Goal: Task Accomplishment & Management: Manage account settings

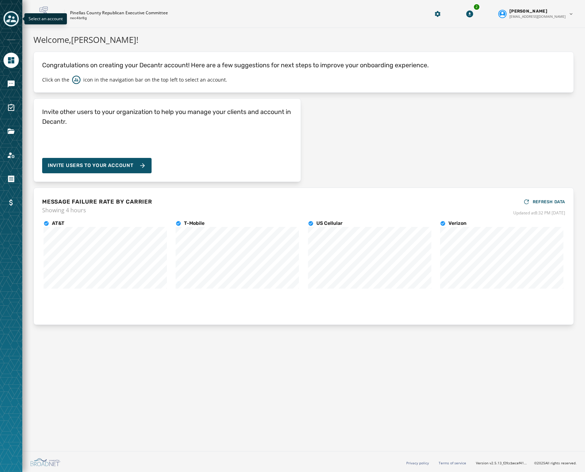
click at [13, 19] on icon "Toggle account select drawer" at bounding box center [11, 19] width 10 height 10
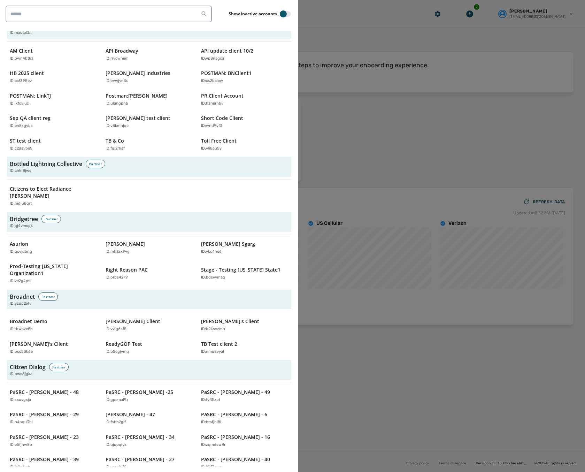
scroll to position [209, 0]
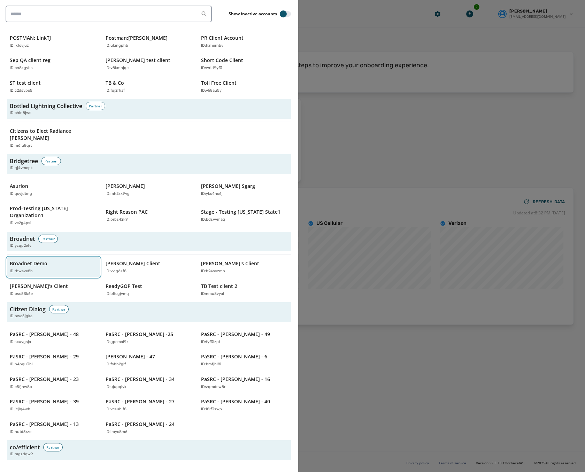
click at [34, 260] on p "Broadnet Demo" at bounding box center [29, 263] width 38 height 7
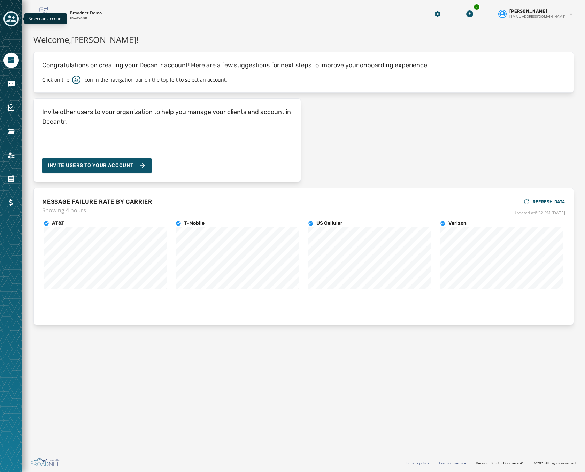
click at [9, 17] on icon "Toggle account select drawer" at bounding box center [11, 18] width 10 height 7
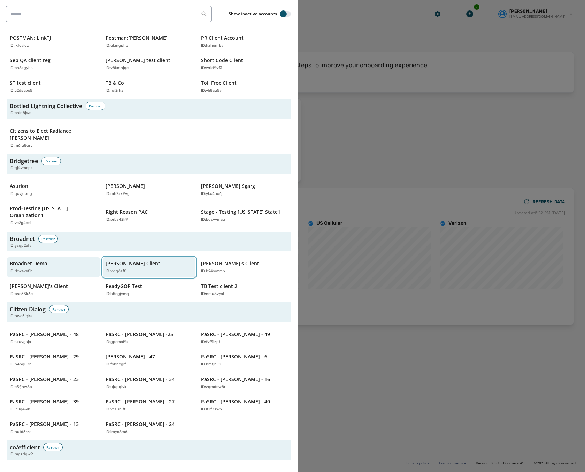
click at [124, 260] on p "Jeffs Client" at bounding box center [133, 263] width 55 height 7
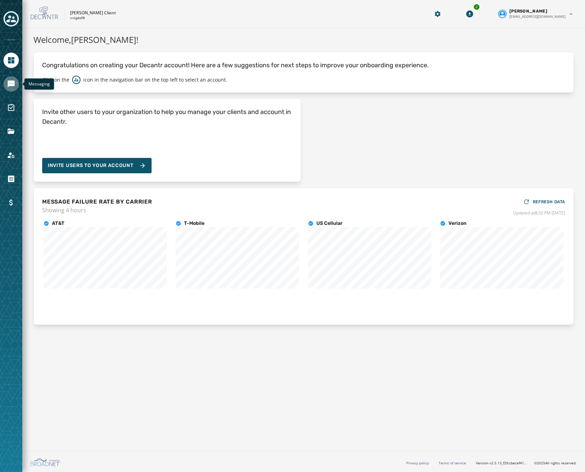
click at [10, 83] on icon "Navigate to Messaging" at bounding box center [11, 84] width 8 height 8
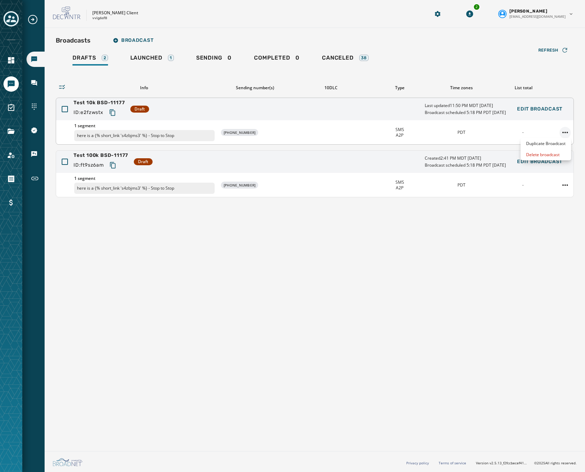
click at [566, 134] on html "Broadcasts Inbox Sending Numbers 10DLC Registration Keywords & Responders Short…" at bounding box center [292, 236] width 585 height 472
click at [321, 57] on html "Broadcasts Inbox Sending Numbers 10DLC Registration Keywords & Responders Short…" at bounding box center [292, 236] width 585 height 472
click at [345, 59] on span "Canceled" at bounding box center [337, 57] width 31 height 7
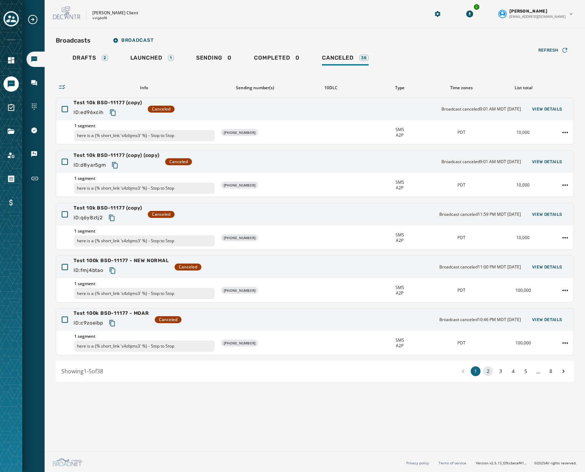
click at [489, 370] on button "2" at bounding box center [488, 371] width 10 height 10
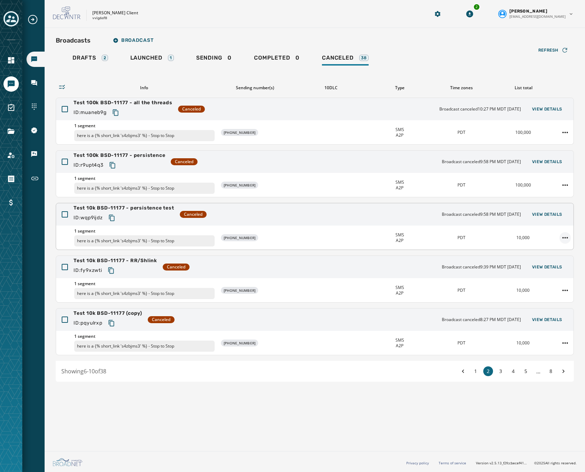
click at [564, 238] on html "Broadcasts Inbox Sending Numbers 10DLC Registration Keywords & Responders Short…" at bounding box center [292, 236] width 585 height 472
click at [556, 249] on div "Duplicate Broadcast" at bounding box center [545, 248] width 50 height 11
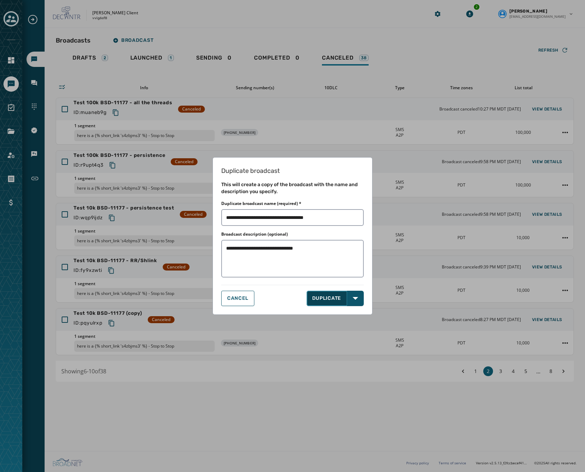
click at [326, 297] on button "DUPLICATE" at bounding box center [326, 297] width 41 height 15
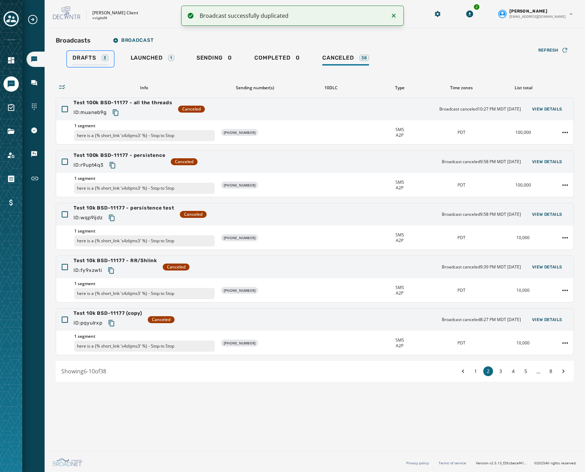
click at [99, 59] on div "Drafts 3" at bounding box center [90, 59] width 36 height 11
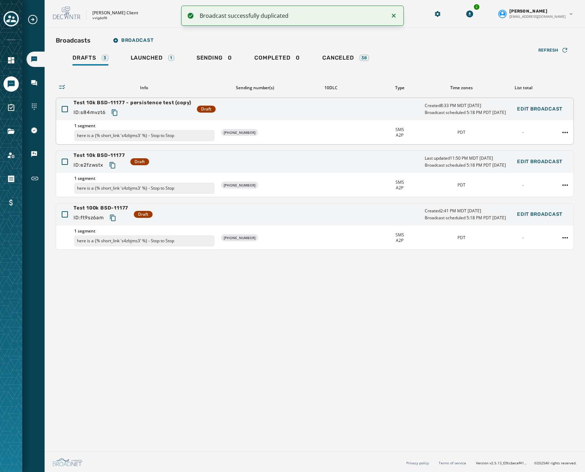
click at [320, 102] on div "Test 10k BSD-11177 - persistence test (copy) ID: s84mvzt6 Draft Created 8:33 PM…" at bounding box center [314, 109] width 517 height 22
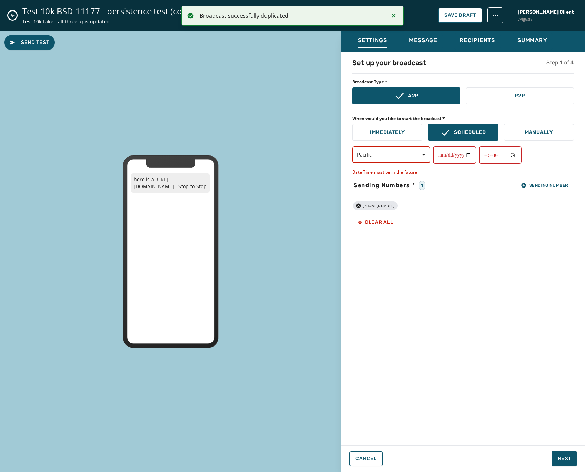
click at [391, 14] on icon "Notifications (F8)" at bounding box center [393, 15] width 8 height 8
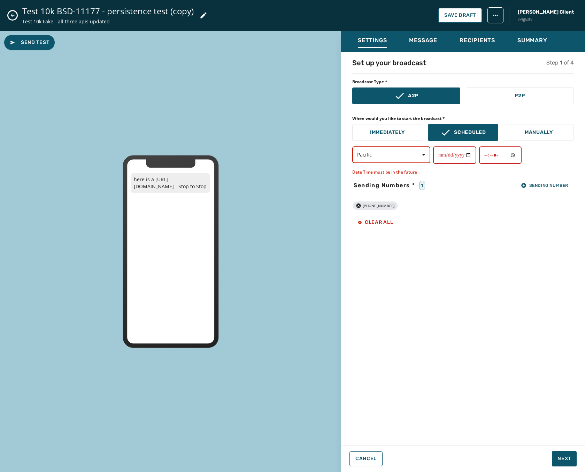
click at [204, 12] on icon at bounding box center [203, 15] width 8 height 8
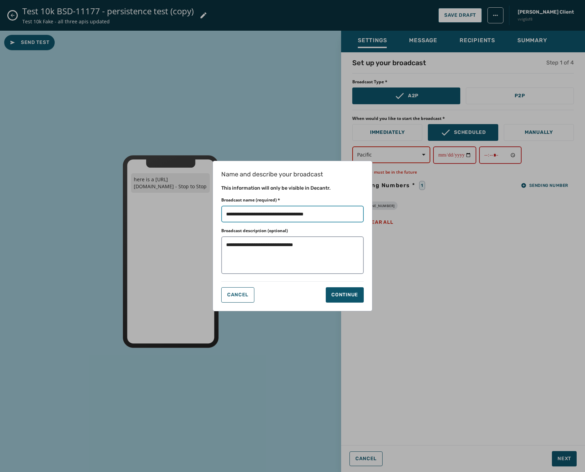
drag, startPoint x: 328, startPoint y: 214, endPoint x: 140, endPoint y: 193, distance: 189.3
click at [141, 193] on div "**********" at bounding box center [292, 236] width 585 height 472
type input "**********"
click at [332, 293] on div "Continue" at bounding box center [344, 294] width 27 height 7
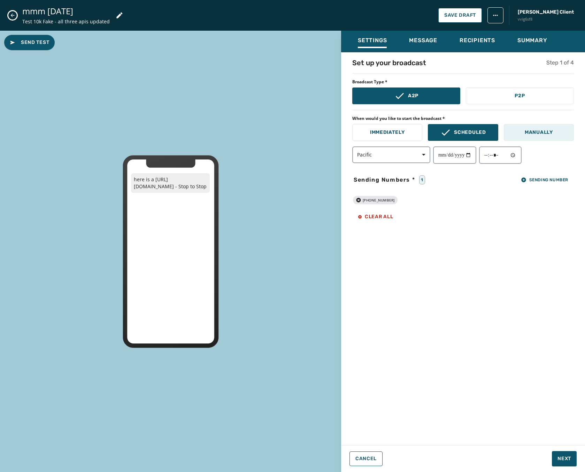
click at [523, 133] on button "Manually" at bounding box center [539, 132] width 70 height 17
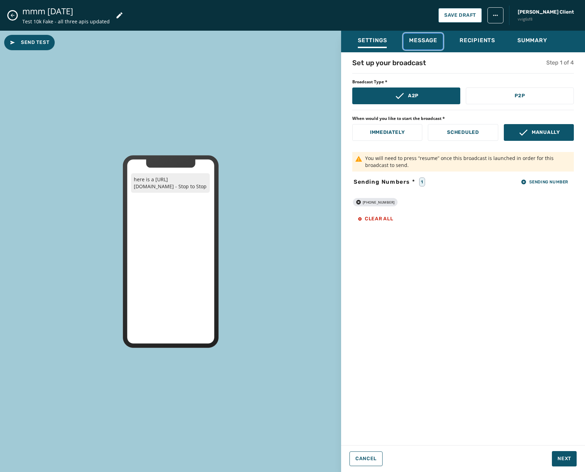
click at [418, 41] on span "Message" at bounding box center [423, 40] width 28 height 7
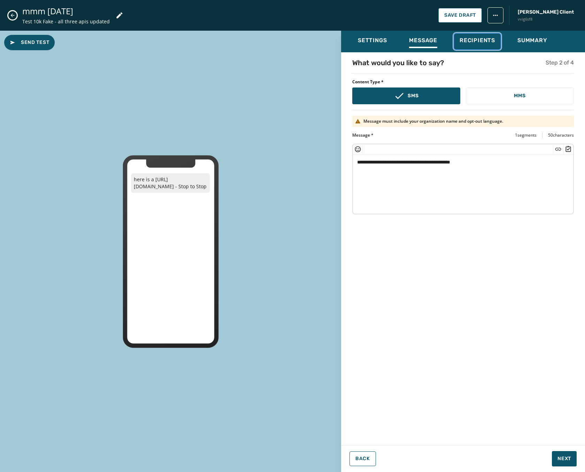
click at [470, 39] on span "Recipients" at bounding box center [477, 40] width 36 height 7
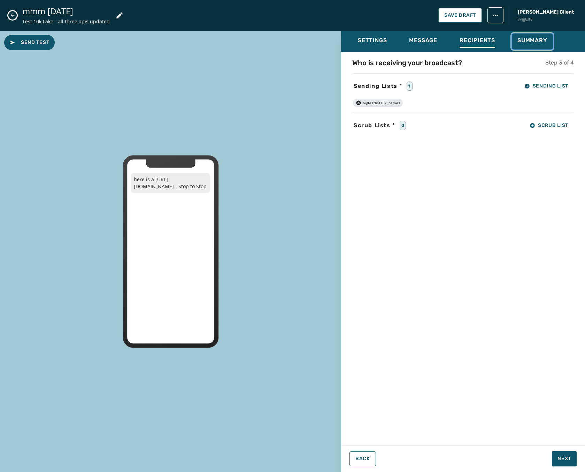
click at [529, 43] on span "Summary" at bounding box center [532, 40] width 30 height 7
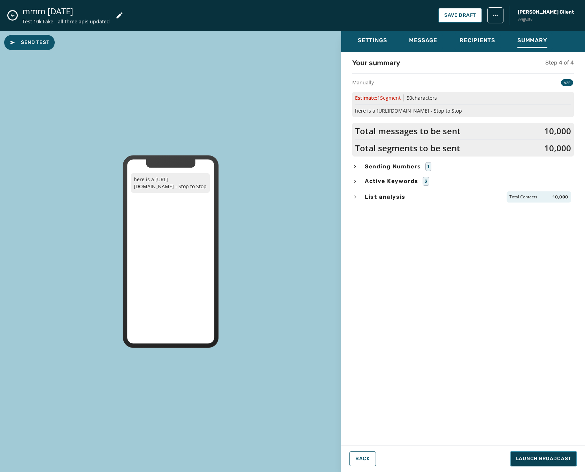
click at [544, 453] on button "Launch Broadcast" at bounding box center [543, 458] width 66 height 15
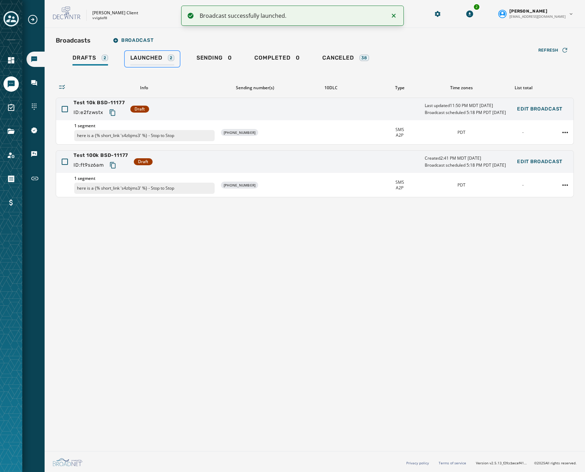
click at [145, 58] on span "Launched" at bounding box center [146, 57] width 32 height 7
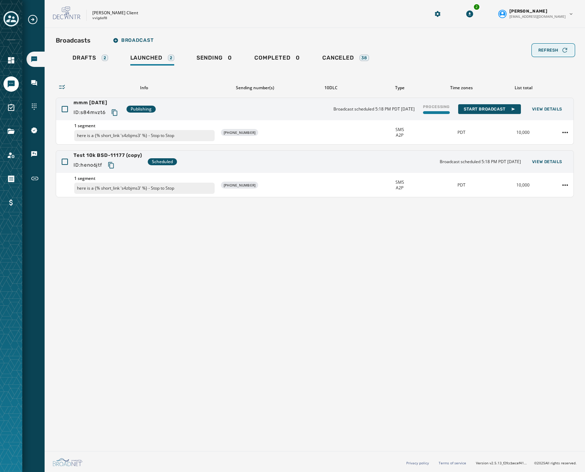
click at [544, 46] on button "Refresh" at bounding box center [552, 50] width 41 height 11
click at [549, 50] on span "Refresh" at bounding box center [548, 50] width 20 height 6
click at [558, 48] on div "Refresh" at bounding box center [553, 50] width 30 height 7
click at [562, 51] on icon "button" at bounding box center [564, 50] width 7 height 7
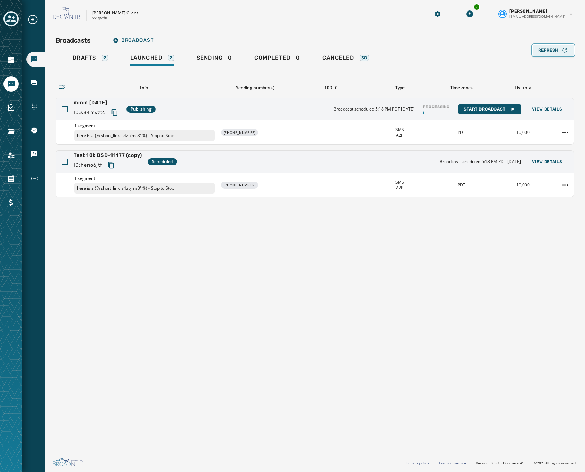
click at [562, 51] on icon "button" at bounding box center [564, 50] width 7 height 7
click at [558, 49] on span "Refresh" at bounding box center [548, 50] width 20 height 6
click at [554, 53] on div "Refresh" at bounding box center [553, 50] width 30 height 7
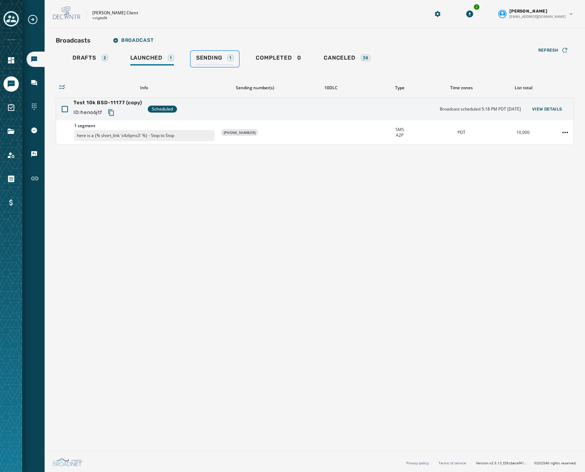
click at [216, 54] on span "Sending" at bounding box center [209, 57] width 26 height 7
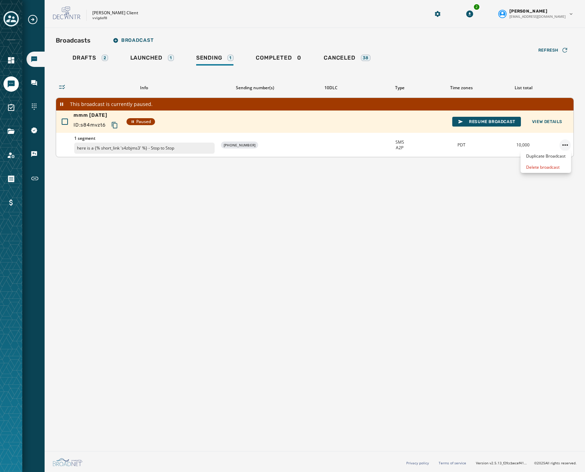
click at [562, 142] on html "Broadcasts Inbox Sending Numbers 10DLC Registration Keywords & Responders Short…" at bounding box center [292, 236] width 585 height 472
click at [332, 116] on html "Broadcasts Inbox Sending Numbers 10DLC Registration Keywords & Responders Short…" at bounding box center [292, 236] width 585 height 472
click at [331, 116] on div "mmm 10-2-2025 ID: s84mvzt6 Paused Resume Broadcast View Details" at bounding box center [314, 121] width 517 height 22
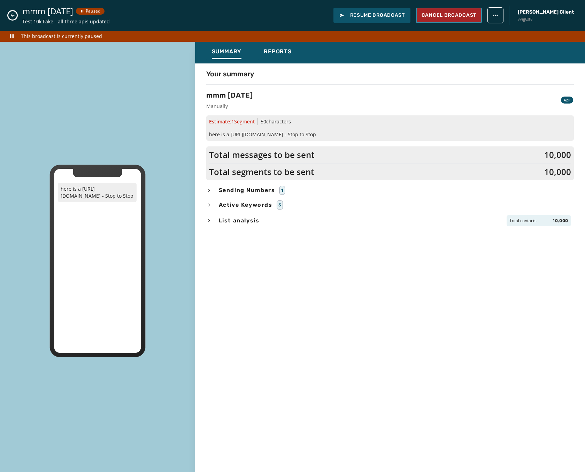
click at [476, 18] on span "Cancel Broadcast" at bounding box center [448, 15] width 55 height 7
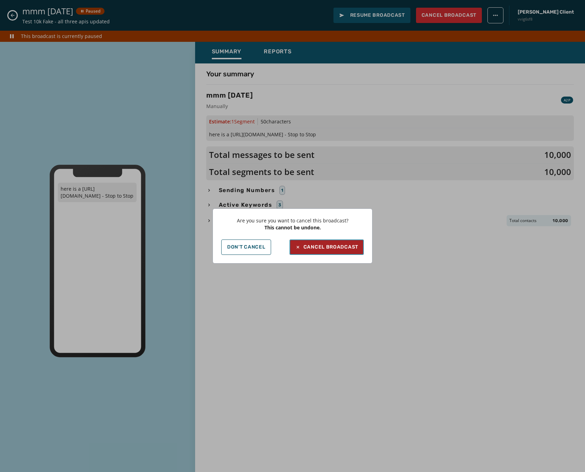
click at [324, 245] on div "Cancel Broadcast" at bounding box center [326, 246] width 63 height 7
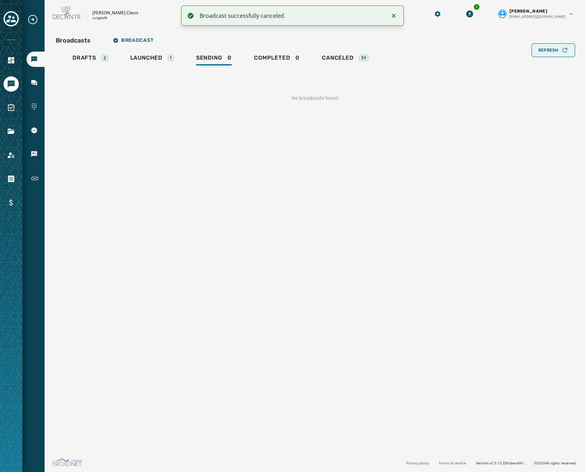
click at [550, 49] on span "Refresh" at bounding box center [548, 50] width 20 height 6
click at [139, 62] on div "Launched 1" at bounding box center [152, 59] width 44 height 11
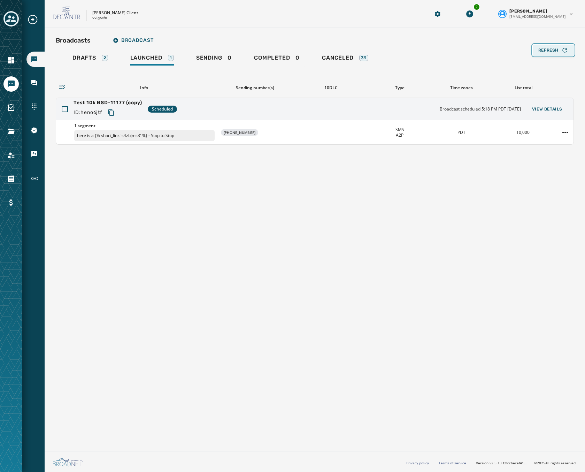
click at [559, 50] on div "Refresh" at bounding box center [553, 50] width 30 height 7
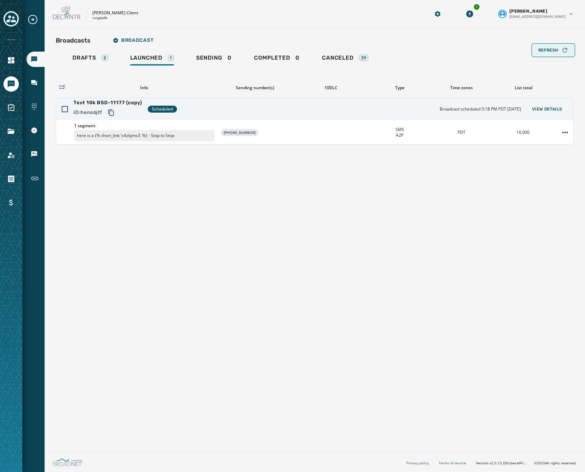
click at [559, 50] on div "Refresh" at bounding box center [553, 50] width 30 height 7
click at [558, 47] on div "Refresh" at bounding box center [553, 50] width 30 height 7
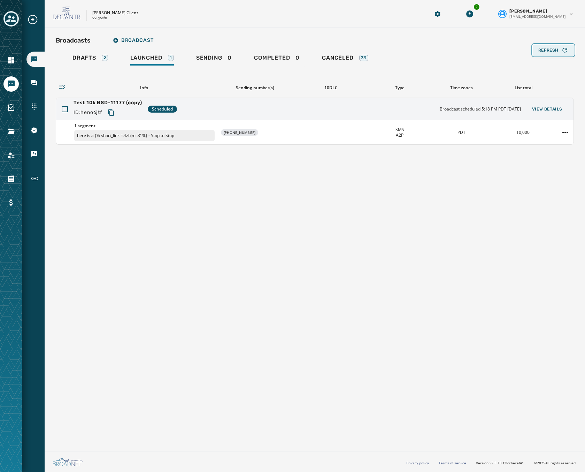
click at [561, 47] on icon "button" at bounding box center [564, 50] width 7 height 7
click at [562, 47] on icon "button" at bounding box center [564, 50] width 7 height 7
click at [568, 46] on button "Refresh" at bounding box center [552, 50] width 41 height 11
click at [566, 46] on button "Refresh" at bounding box center [552, 50] width 41 height 11
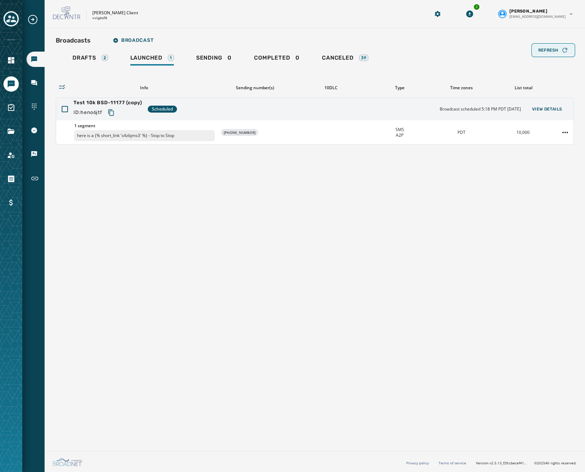
click at [545, 54] on button "Refresh" at bounding box center [552, 50] width 41 height 11
click at [554, 52] on span "Refresh" at bounding box center [548, 50] width 20 height 6
click at [551, 53] on div "Refresh" at bounding box center [553, 50] width 30 height 7
click at [551, 53] on div "Broadcasts Broadcast Drafts 2 Launched 1 Sending 0 Completed 0 Canceled 39 Load…" at bounding box center [315, 88] width 518 height 111
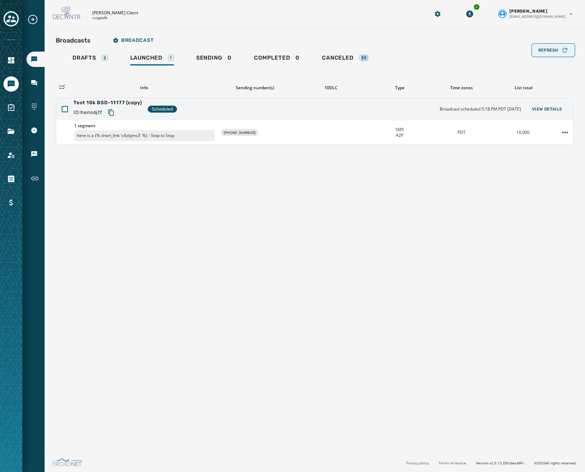
drag, startPoint x: 551, startPoint y: 53, endPoint x: 537, endPoint y: 49, distance: 13.9
click at [537, 49] on button "Refresh" at bounding box center [552, 50] width 41 height 11
click at [537, 51] on button "Refresh" at bounding box center [552, 50] width 41 height 11
click at [405, 51] on div "Drafts 2 Launched 1 Sending 0 Completed 0 Canceled 39" at bounding box center [315, 59] width 518 height 16
click at [86, 60] on span "Drafts" at bounding box center [84, 57] width 24 height 7
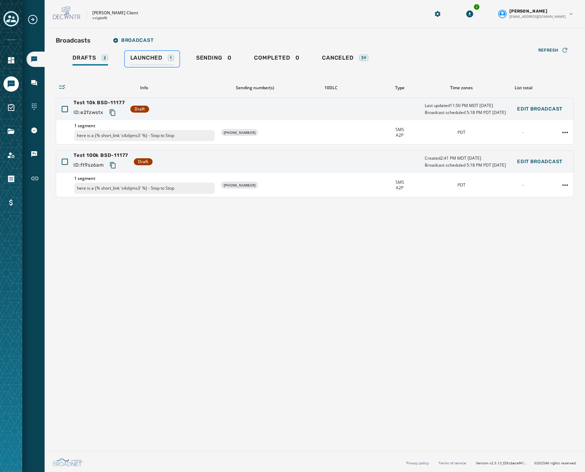
click at [155, 56] on span "Launched" at bounding box center [146, 57] width 32 height 7
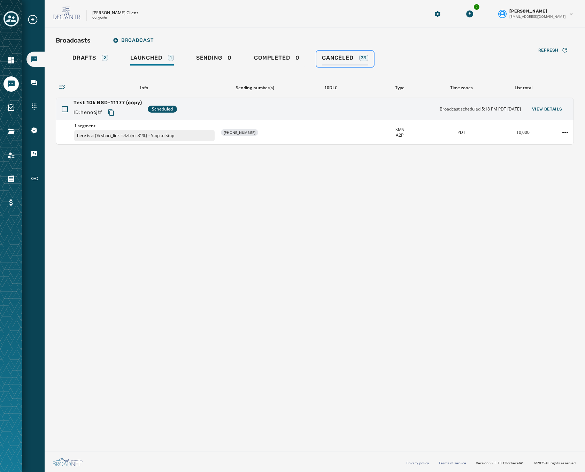
click at [342, 56] on span "Canceled" at bounding box center [337, 57] width 31 height 7
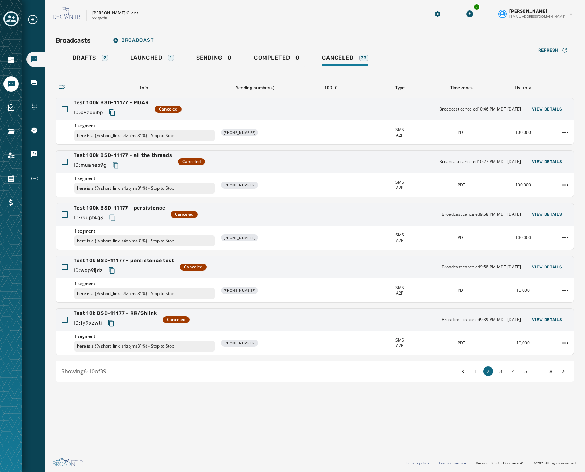
click at [475, 365] on div "Showing 6 - 10 of 39 1 2 3 4 5 ... 8" at bounding box center [315, 370] width 518 height 21
drag, startPoint x: 475, startPoint y: 365, endPoint x: 476, endPoint y: 370, distance: 4.9
click at [476, 370] on button "1" at bounding box center [475, 371] width 10 height 10
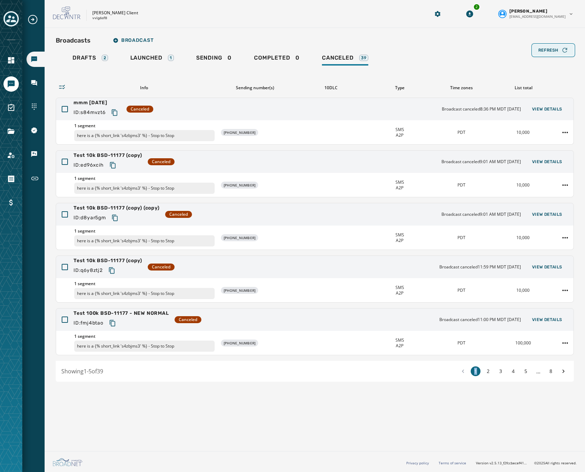
click at [554, 48] on span "Refresh" at bounding box center [548, 50] width 20 height 6
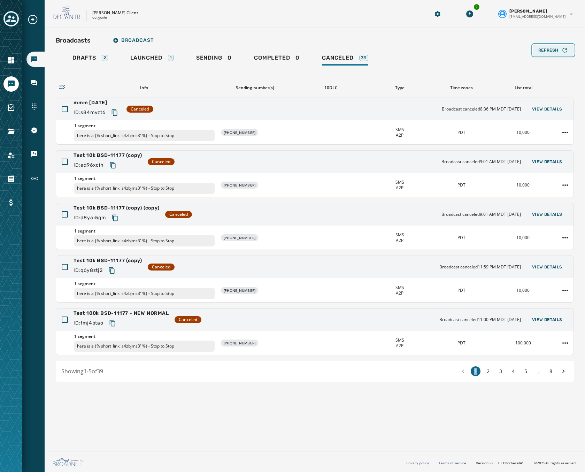
click at [554, 48] on span "Refresh" at bounding box center [548, 50] width 20 height 6
click at [13, 18] on icon "Toggle account select drawer" at bounding box center [11, 18] width 10 height 7
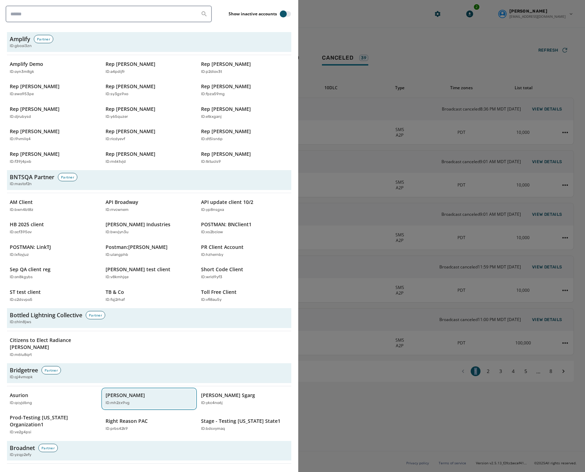
click at [111, 391] on p "Bridgetree Demo" at bounding box center [125, 394] width 39 height 7
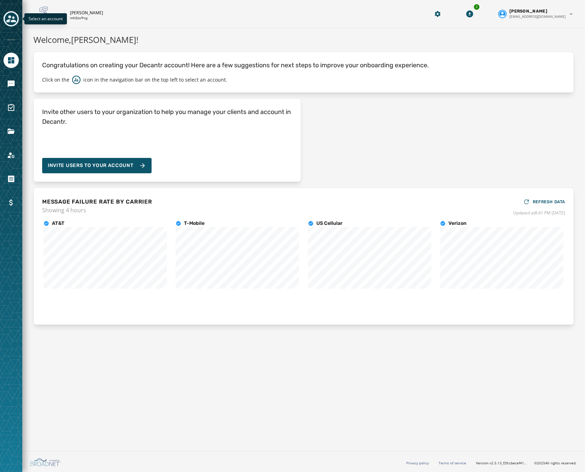
click at [9, 23] on icon "Toggle account select drawer" at bounding box center [11, 19] width 10 height 10
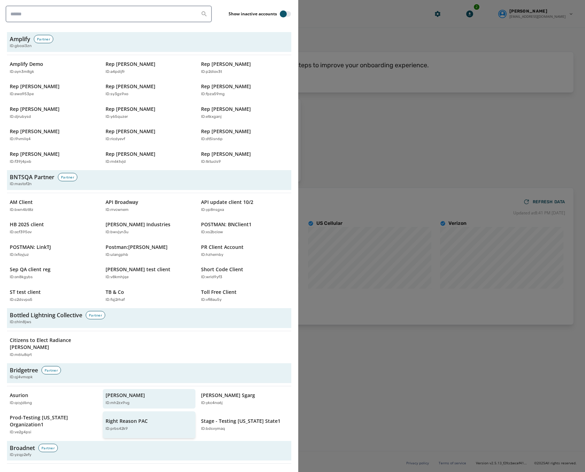
scroll to position [104, 0]
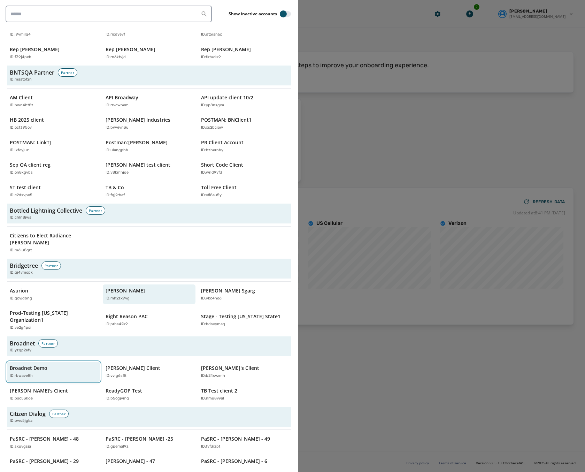
click at [52, 364] on div "Broadnet Demo ID: rbwave8h" at bounding box center [50, 371] width 80 height 14
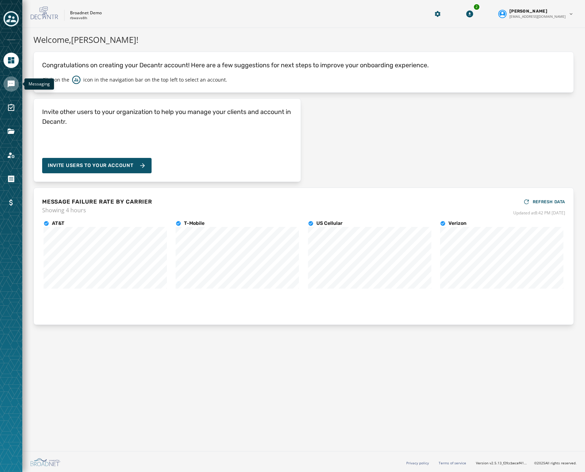
click at [11, 82] on icon "Navigate to Messaging" at bounding box center [11, 83] width 7 height 7
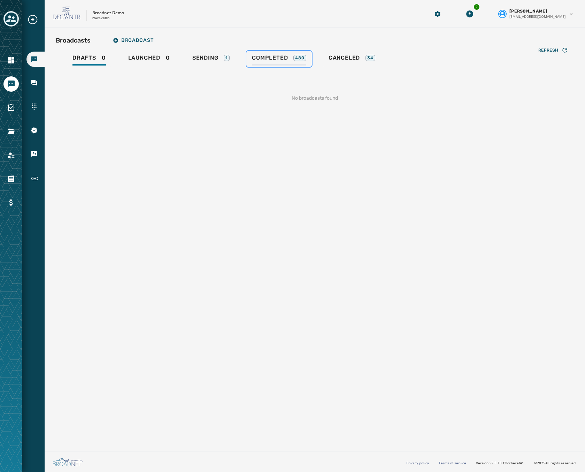
click at [275, 59] on span "Completed" at bounding box center [270, 57] width 36 height 7
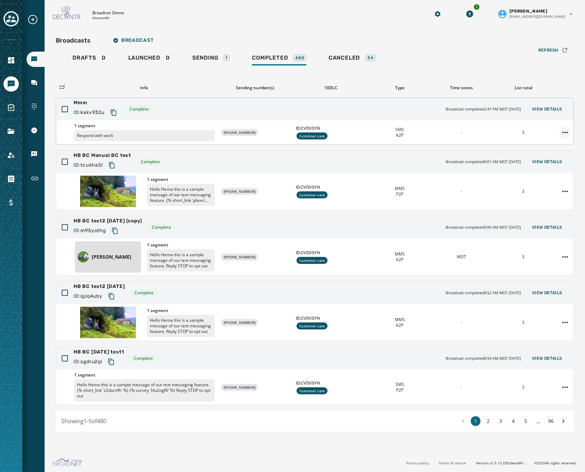
click at [562, 130] on html "Broadcasts Inbox Sending Numbers 10DLC Registration Keywords & Responders Short…" at bounding box center [292, 236] width 585 height 472
click at [550, 143] on div "Duplicate Broadcast" at bounding box center [545, 143] width 50 height 11
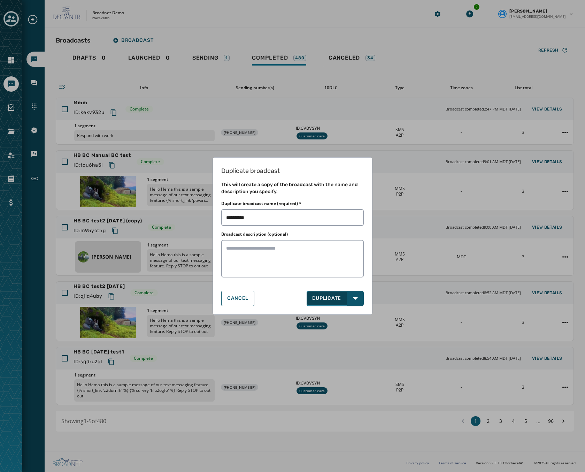
click at [329, 298] on button "DUPLICATE" at bounding box center [326, 297] width 41 height 15
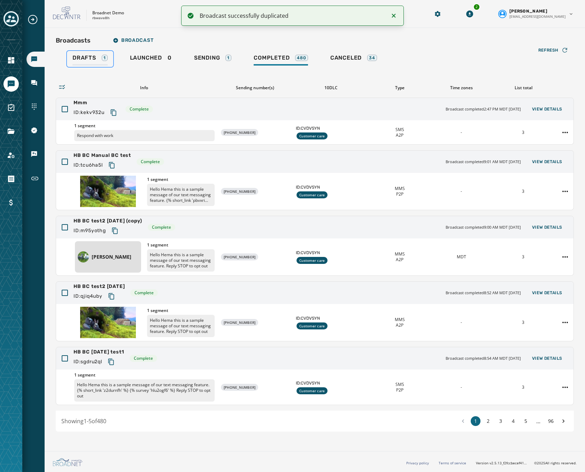
click at [82, 56] on span "Drafts" at bounding box center [84, 57] width 24 height 7
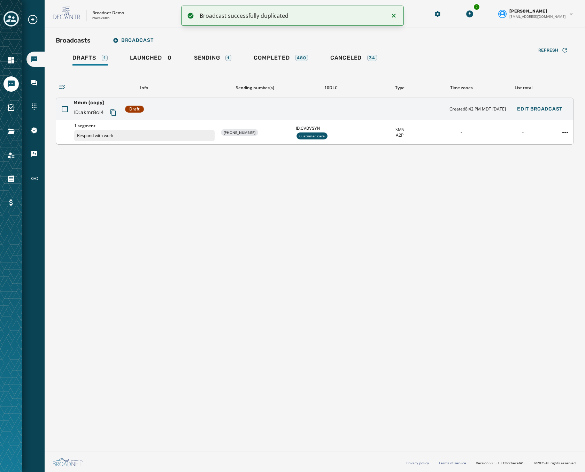
click at [189, 113] on div "Mmm (copy) ID: akmr8cl4 Draft Created 8:42 PM MDT October 2, 2025 Edit Broadcast" at bounding box center [314, 109] width 517 height 22
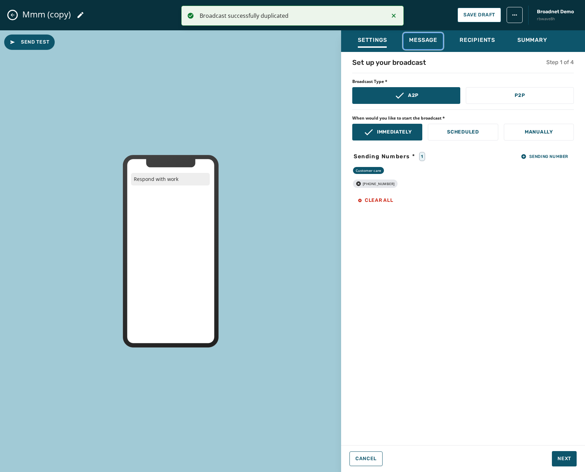
click at [432, 42] on span "Message" at bounding box center [423, 40] width 28 height 7
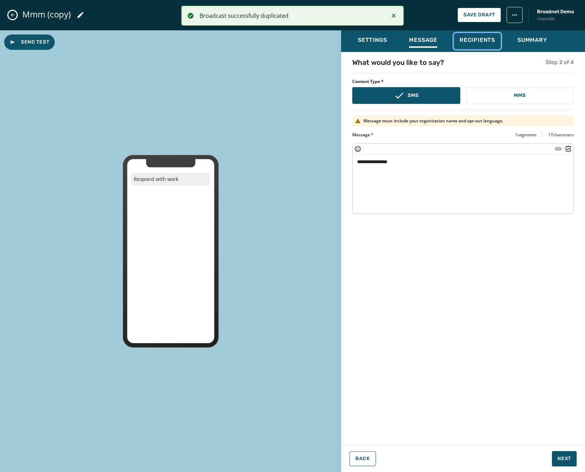
click at [492, 45] on div "Recipients" at bounding box center [477, 42] width 36 height 11
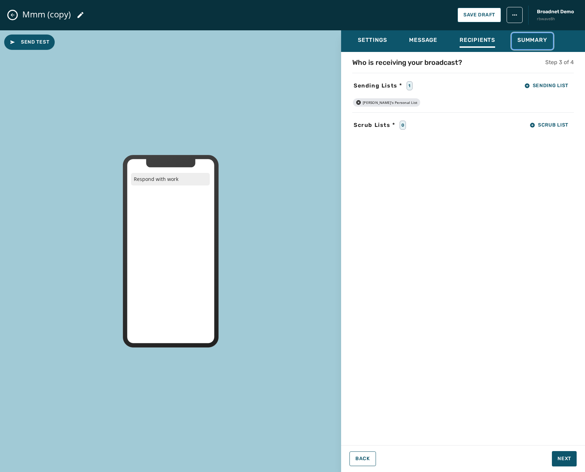
click at [525, 43] on span "Summary" at bounding box center [532, 40] width 30 height 7
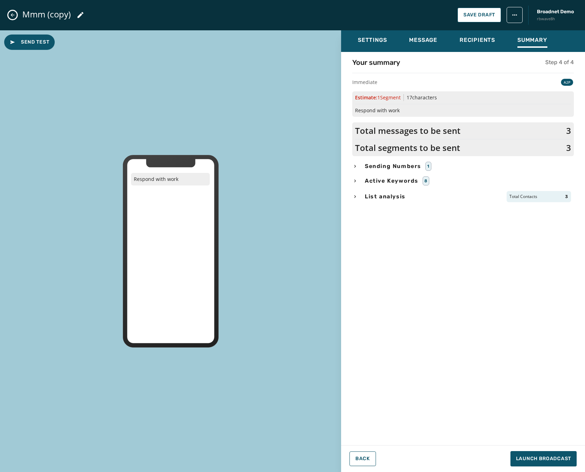
click at [14, 18] on button "Close admin drawer" at bounding box center [12, 15] width 8 height 8
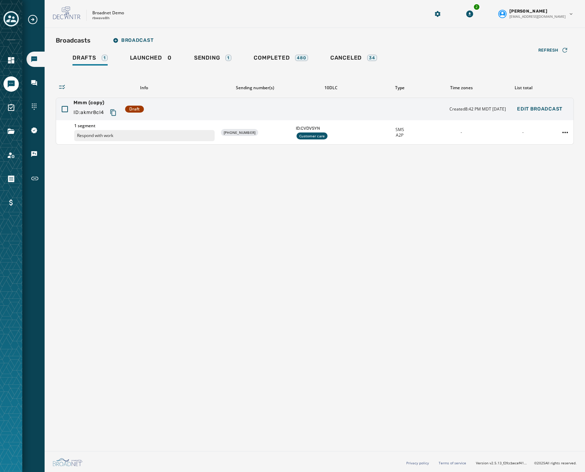
click at [30, 90] on link "Inbox" at bounding box center [35, 82] width 18 height 15
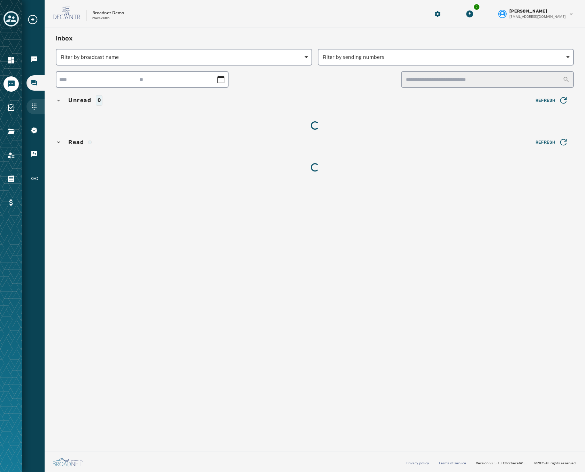
click at [34, 103] on div "Sending Numbers" at bounding box center [35, 106] width 18 height 15
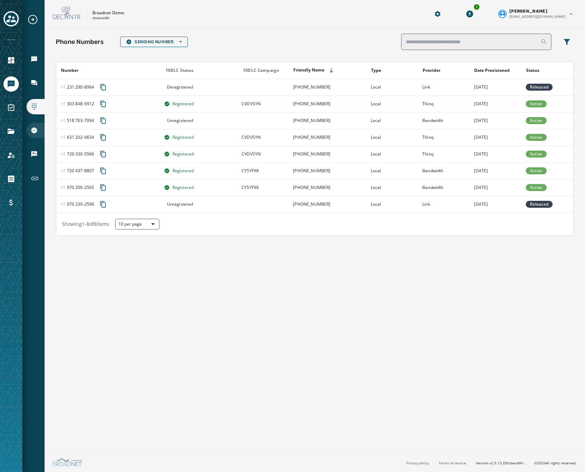
click at [39, 124] on div "10DLC Registration" at bounding box center [35, 130] width 18 height 15
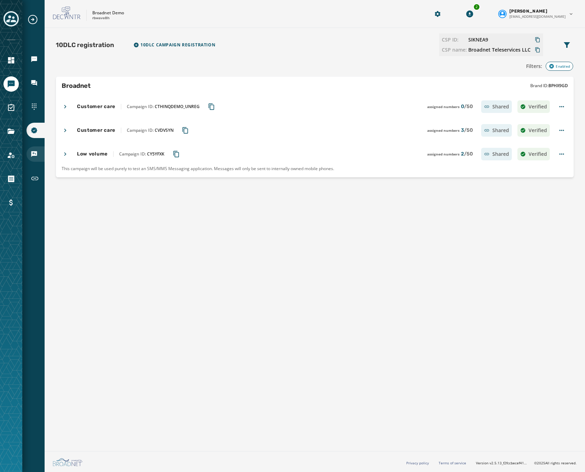
click at [41, 152] on div "Keywords & Responders" at bounding box center [35, 153] width 18 height 15
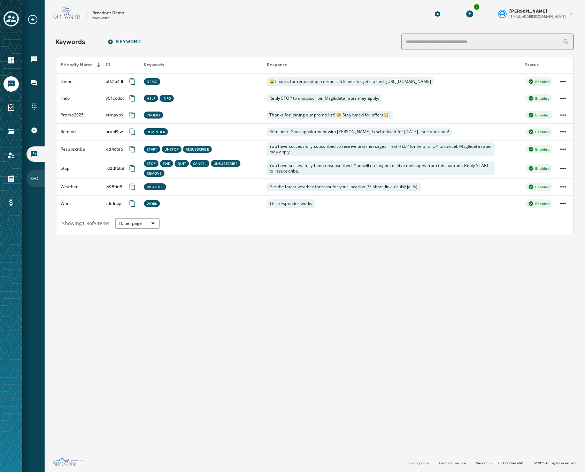
click at [38, 172] on div "Short Links" at bounding box center [35, 178] width 18 height 17
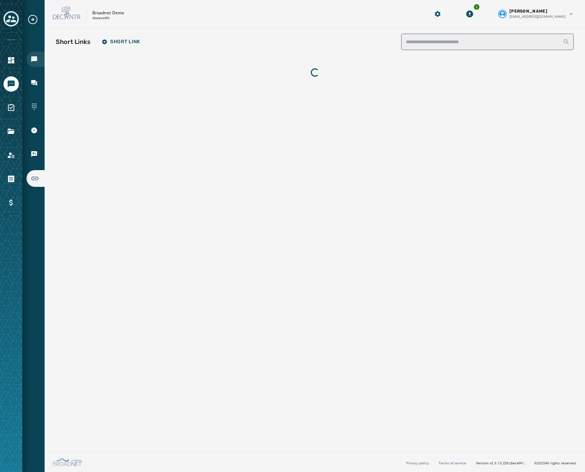
click at [35, 53] on div "Broadcasts" at bounding box center [35, 59] width 18 height 15
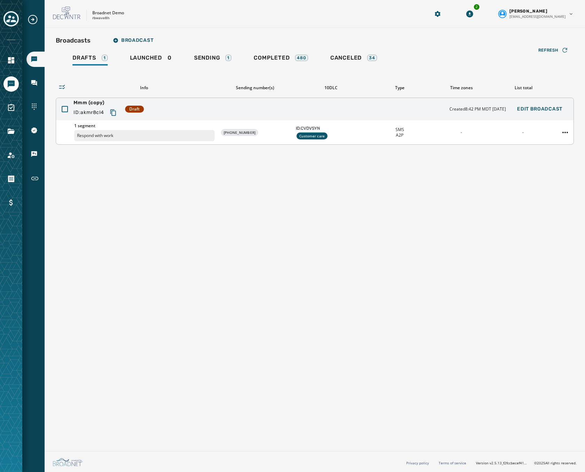
click at [403, 109] on div "Mmm (copy) ID: akmr8cl4 Draft Created 8:42 PM MDT October 2, 2025 Edit Broadcast" at bounding box center [314, 109] width 517 height 22
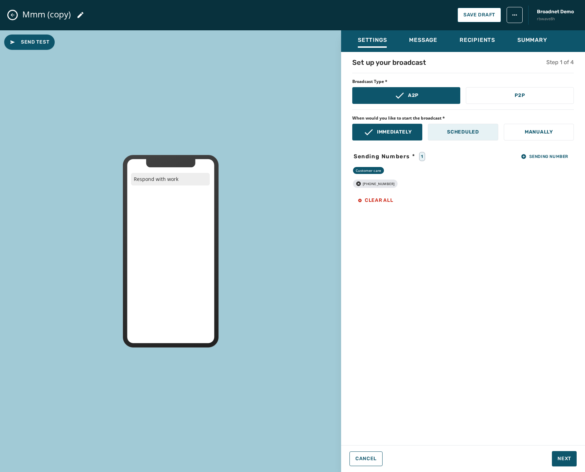
click at [448, 125] on button "Scheduled" at bounding box center [463, 132] width 70 height 17
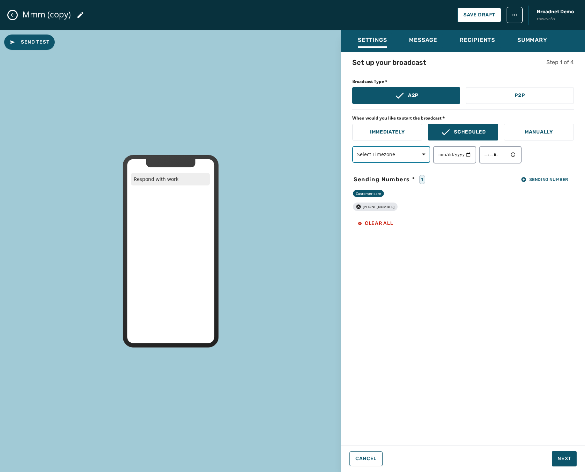
click at [408, 154] on span "Select Timezone" at bounding box center [391, 154] width 68 height 7
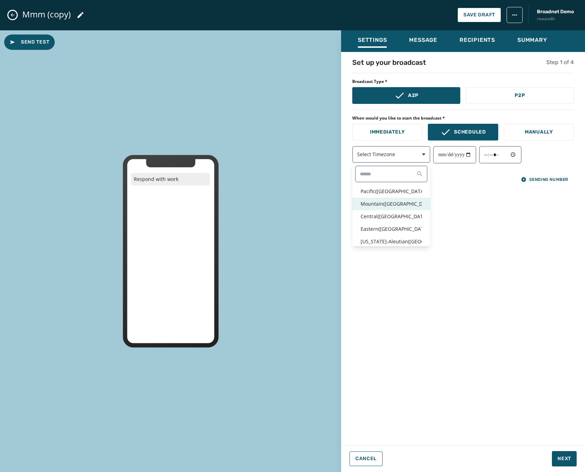
click at [401, 203] on p "Mountain ( USA / Canada )" at bounding box center [390, 203] width 61 height 7
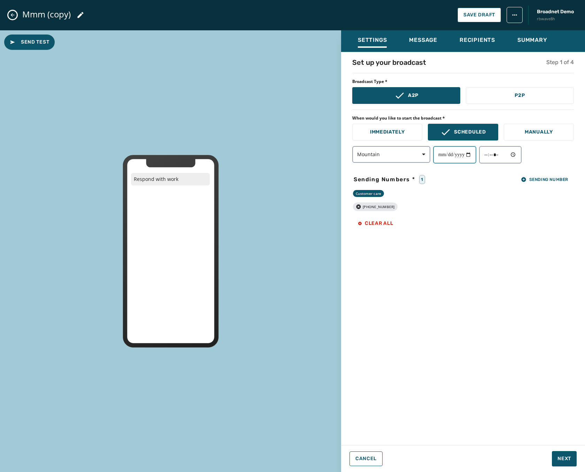
click at [473, 154] on input "date" at bounding box center [454, 154] width 43 height 17
type input "**********"
click at [502, 154] on input "time" at bounding box center [500, 154] width 42 height 17
click at [518, 155] on input "time" at bounding box center [500, 154] width 42 height 17
type input "*****"
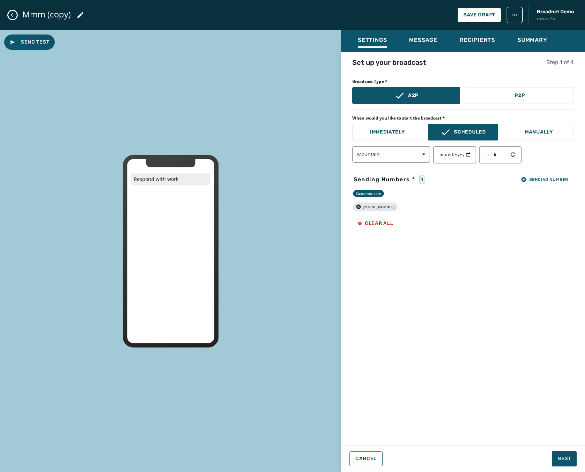
click at [448, 275] on div "**********" at bounding box center [463, 246] width 244 height 378
click at [554, 44] on div "Settings Message Recipients Summary" at bounding box center [463, 41] width 244 height 22
click at [541, 45] on div "Summary" at bounding box center [532, 42] width 30 height 11
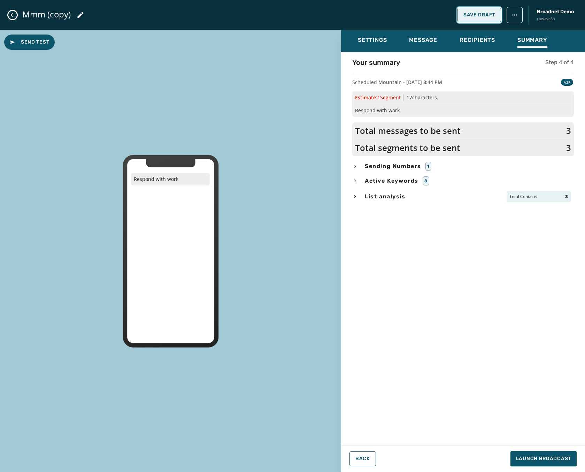
click at [464, 13] on span "Save Draft" at bounding box center [479, 15] width 32 height 6
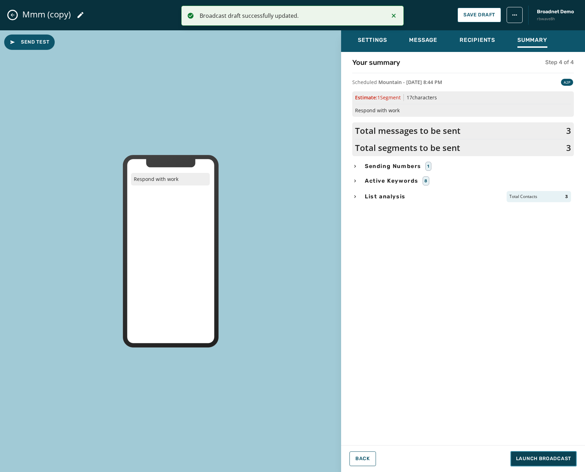
click at [530, 460] on span "Launch Broadcast" at bounding box center [543, 458] width 55 height 7
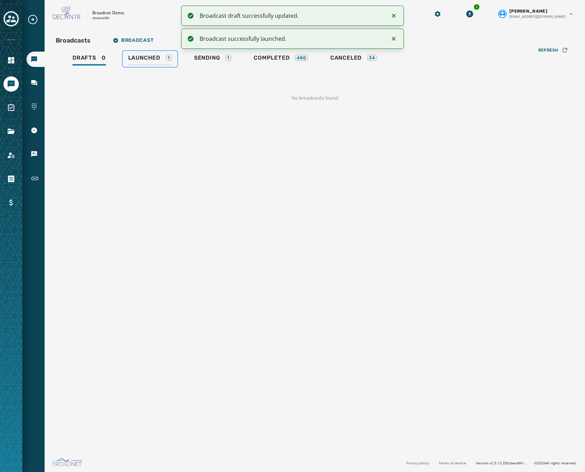
click at [152, 65] on div "Launched 1" at bounding box center [150, 59] width 44 height 11
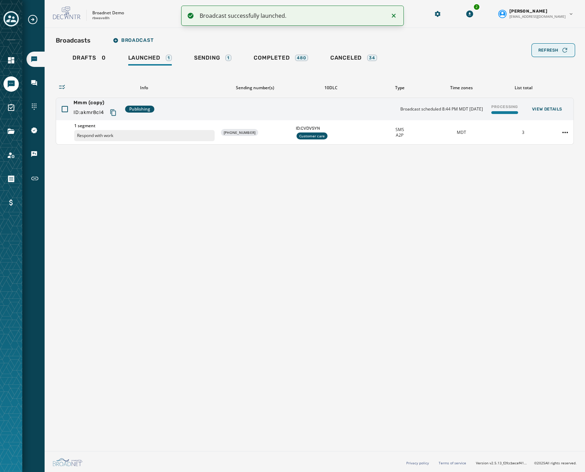
click at [555, 48] on span "Refresh" at bounding box center [548, 50] width 20 height 6
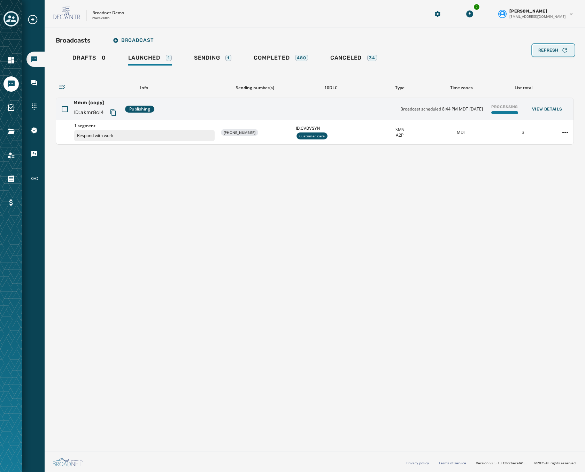
click at [555, 48] on span "Refresh" at bounding box center [548, 50] width 20 height 6
click at [555, 48] on div "Broadcasts Broadcast Drafts 0 Launched 1 Sending 1 Completed 480 Canceled 34 Re…" at bounding box center [315, 88] width 518 height 111
click at [555, 48] on span "Refresh" at bounding box center [548, 50] width 20 height 6
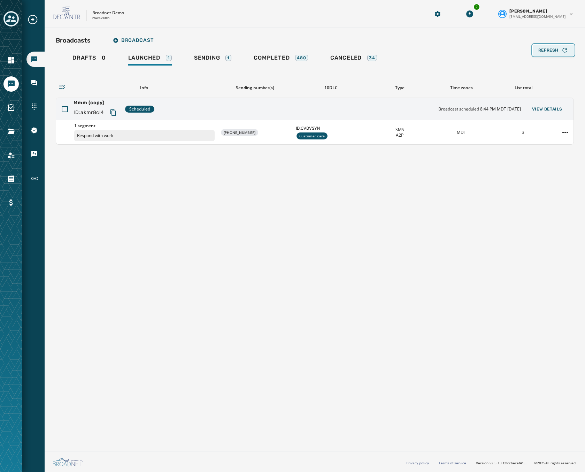
click at [555, 48] on span "Refresh" at bounding box center [548, 50] width 20 height 6
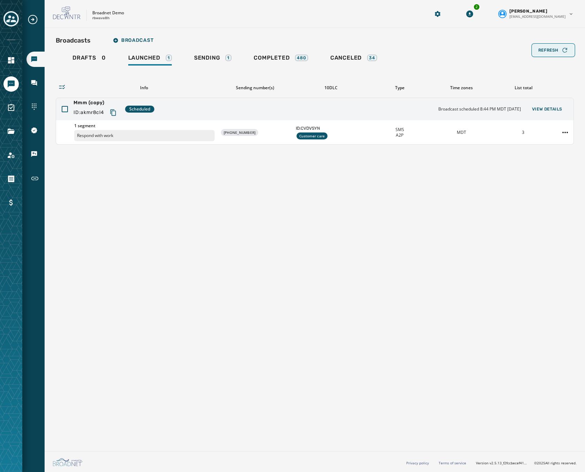
click at [555, 48] on span "Refresh" at bounding box center [548, 50] width 20 height 6
click at [212, 53] on link "Sending 1" at bounding box center [212, 59] width 48 height 16
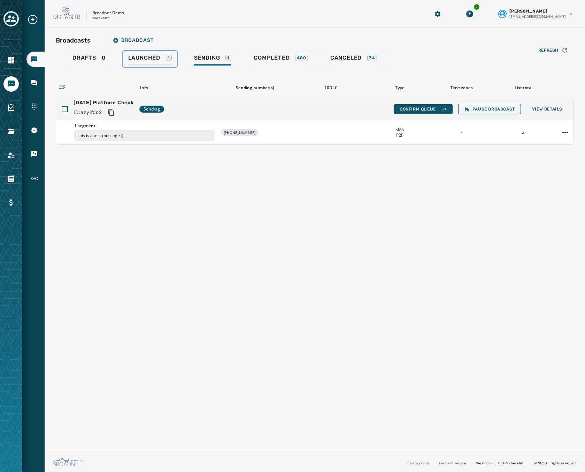
click at [155, 62] on div "Launched 1" at bounding box center [150, 59] width 44 height 11
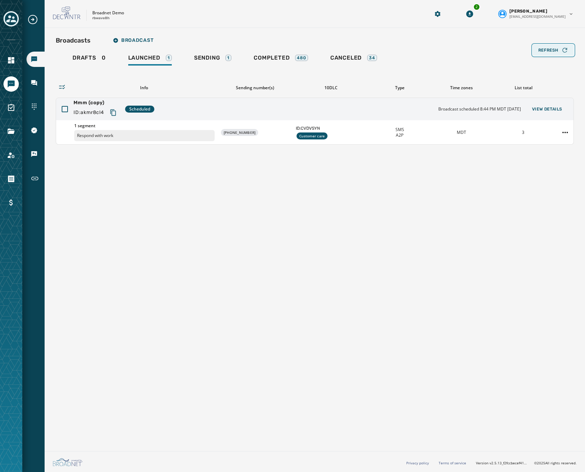
click at [557, 49] on span "Refresh" at bounding box center [548, 50] width 20 height 6
click at [8, 111] on icon "Navigate to Surveys" at bounding box center [11, 107] width 8 height 8
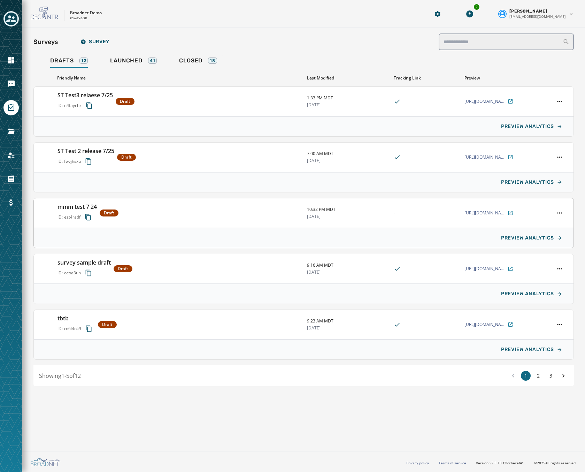
click at [209, 210] on div "mmm test 7 24 ID: ezt4radf Draft" at bounding box center [179, 212] width 244 height 21
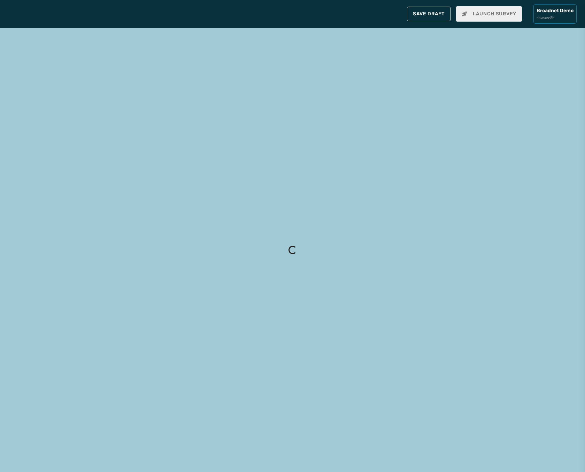
type input "**********"
type textarea "**********"
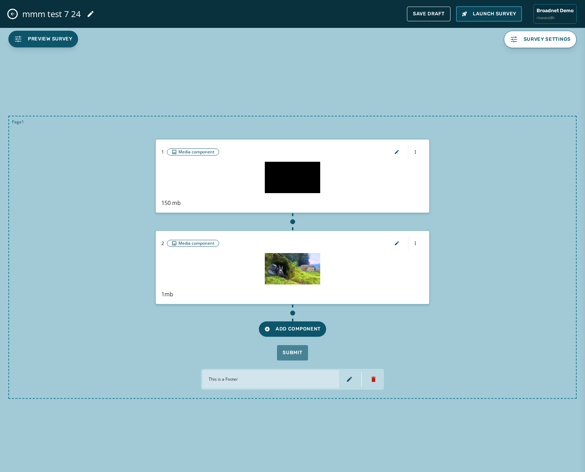
click at [492, 14] on span "Launch Survey" at bounding box center [488, 13] width 55 height 7
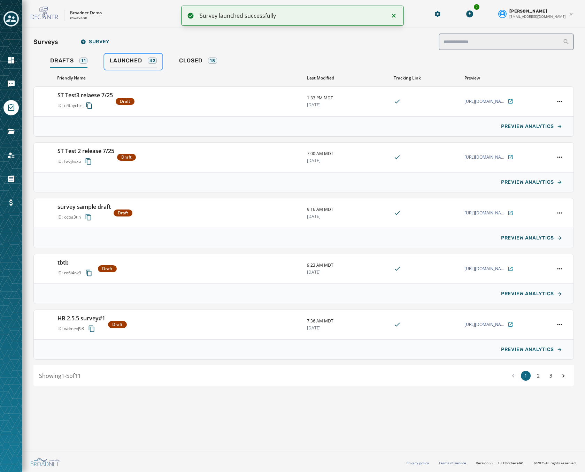
click at [128, 57] on span "Launched" at bounding box center [126, 60] width 32 height 7
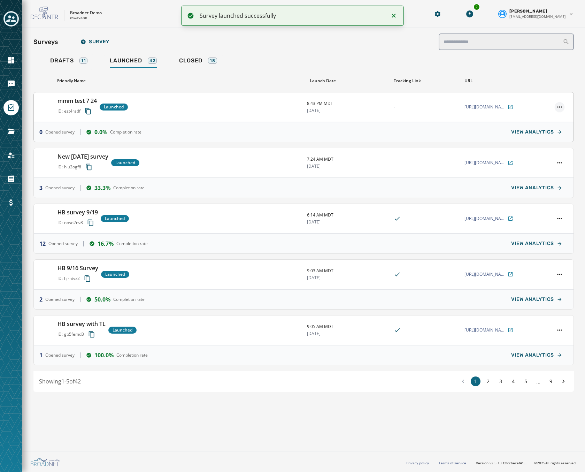
click at [558, 104] on html "Survey launched successfully Skip To Main Content Broadnet Demo rbwave8h 2 Mark…" at bounding box center [292, 236] width 585 height 472
click at [542, 151] on div "Unlaunch" at bounding box center [540, 150] width 47 height 11
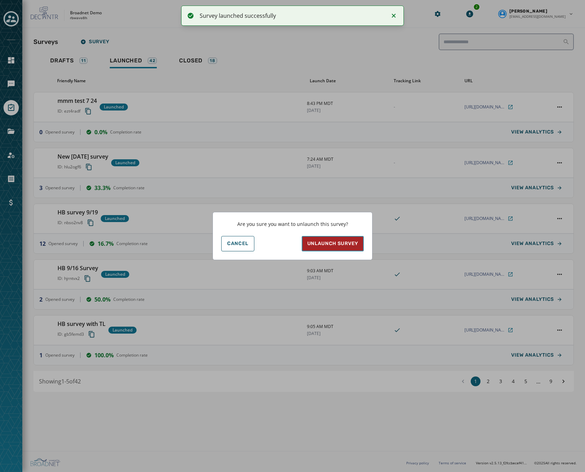
click at [337, 249] on button "Unlaunch survey" at bounding box center [333, 243] width 62 height 15
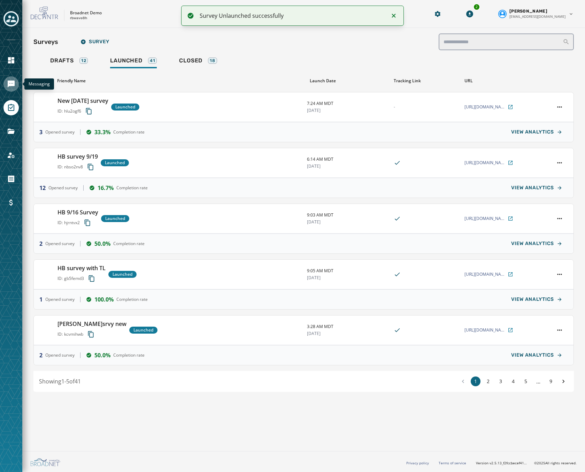
click at [13, 84] on icon "Navigate to Messaging" at bounding box center [11, 83] width 7 height 7
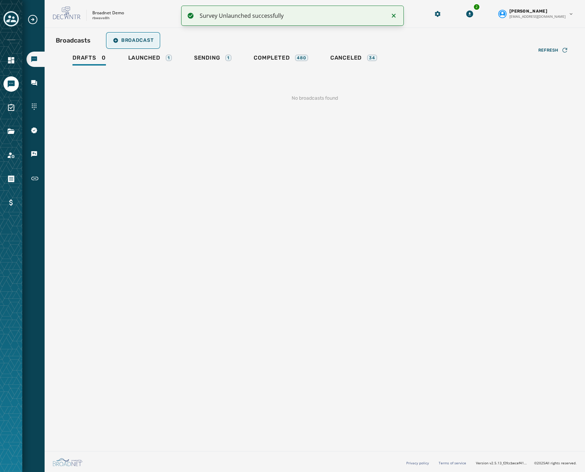
click at [146, 45] on button "Broadcast" at bounding box center [133, 40] width 52 height 14
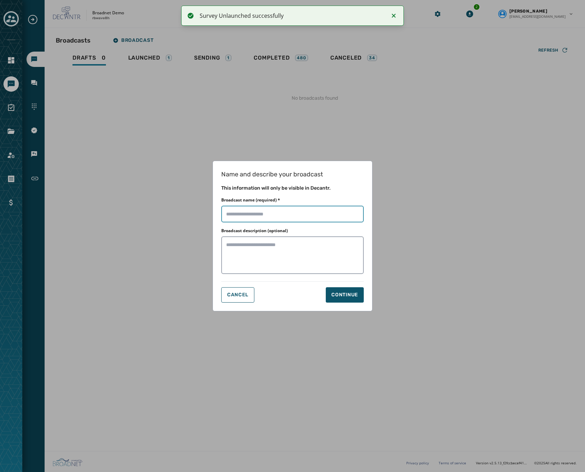
click at [281, 220] on input "Broadcast name (required) *" at bounding box center [292, 213] width 142 height 17
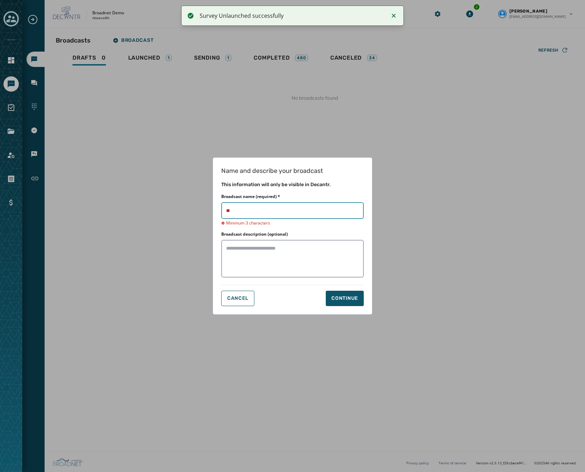
type input "***"
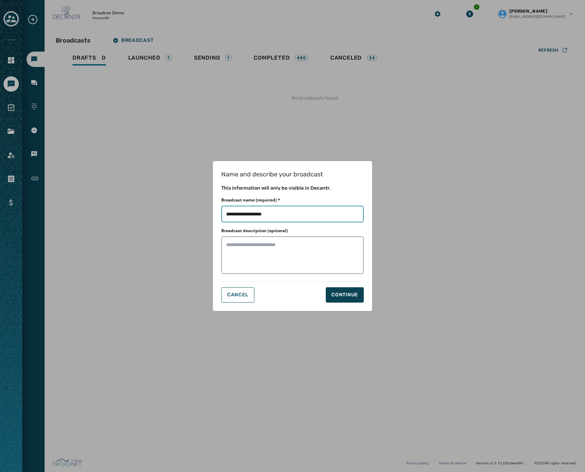
type input "**********"
click at [330, 293] on button "Continue" at bounding box center [345, 294] width 38 height 15
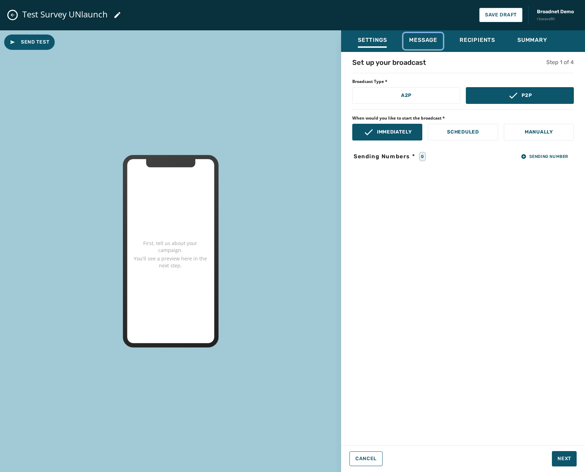
click at [428, 41] on span "Message" at bounding box center [423, 40] width 28 height 7
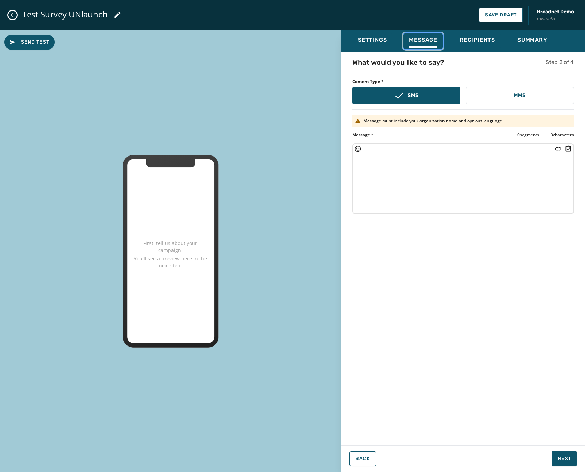
click at [569, 151] on icon "Insert Survey" at bounding box center [568, 148] width 5 height 6
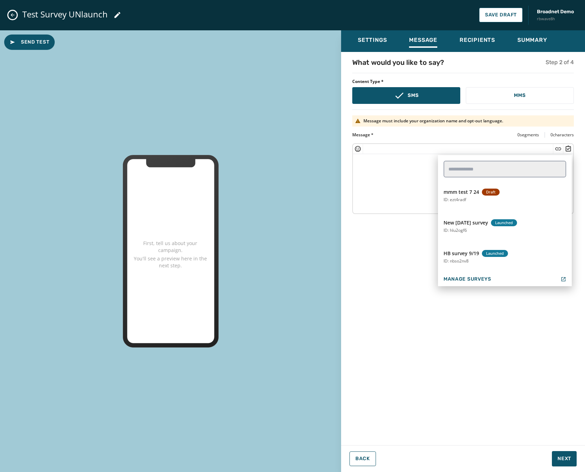
click at [380, 167] on textarea at bounding box center [463, 182] width 220 height 57
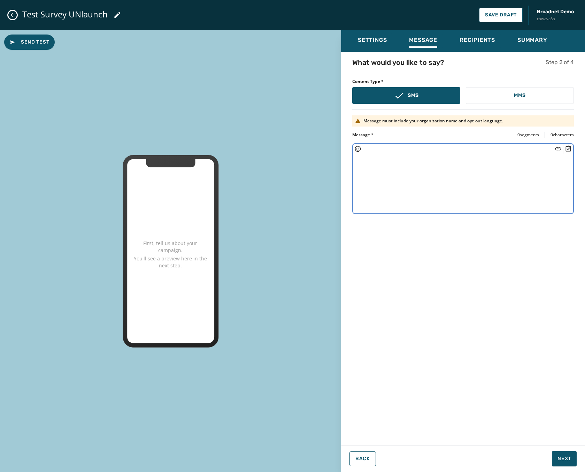
click at [19, 21] on div "Test Survey UNlaunch Save Draft Broadnet Demo rbwave8h" at bounding box center [292, 15] width 585 height 30
click at [17, 18] on div "Test Survey UNlaunch Save Draft Broadnet Demo rbwave8h" at bounding box center [292, 15] width 585 height 30
click at [13, 16] on icon "Close admin drawer" at bounding box center [13, 15] width 6 height 6
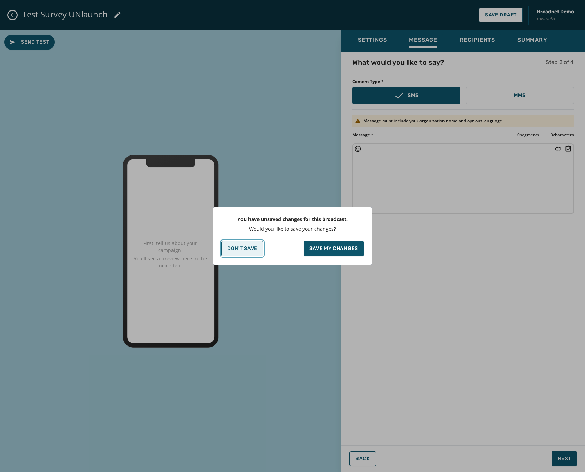
click at [227, 248] on p "Don't Save" at bounding box center [242, 249] width 30 height 6
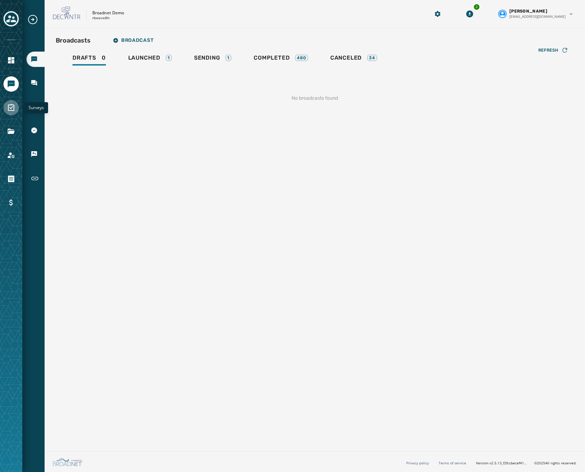
click at [10, 106] on icon "Navigate to Surveys" at bounding box center [11, 107] width 8 height 8
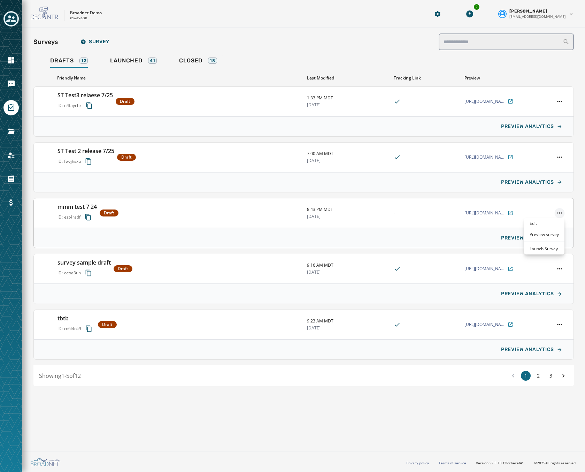
click at [560, 215] on html "Skip To Main Content Broadnet Demo rbwave8h 2 Mark McCook mmccook@broadnet.com …" at bounding box center [292, 236] width 585 height 472
click at [373, 216] on html "Skip To Main Content Broadnet Demo rbwave8h 2 Mark McCook mmccook@broadnet.com …" at bounding box center [292, 236] width 585 height 472
click at [373, 216] on span "10/2/2025" at bounding box center [347, 216] width 81 height 6
type input "**********"
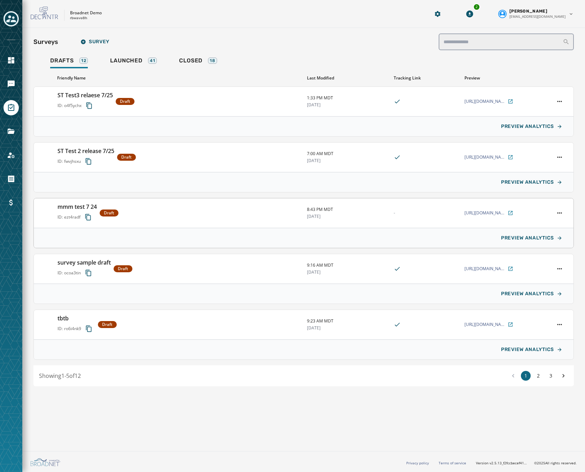
type textarea "**********"
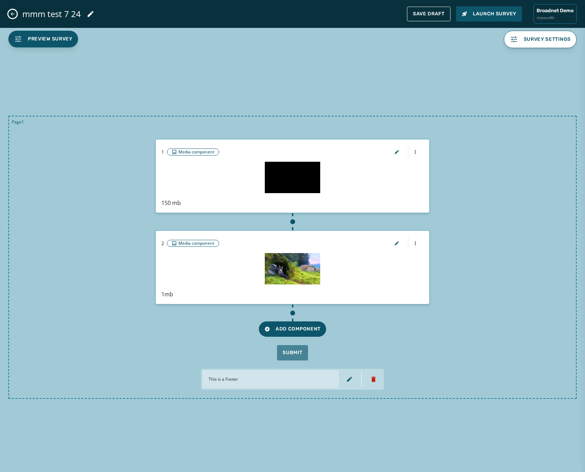
click at [17, 11] on div "mmm test 7 24" at bounding box center [51, 14] width 86 height 20
click at [9, 13] on button "Close admin drawer" at bounding box center [12, 14] width 8 height 8
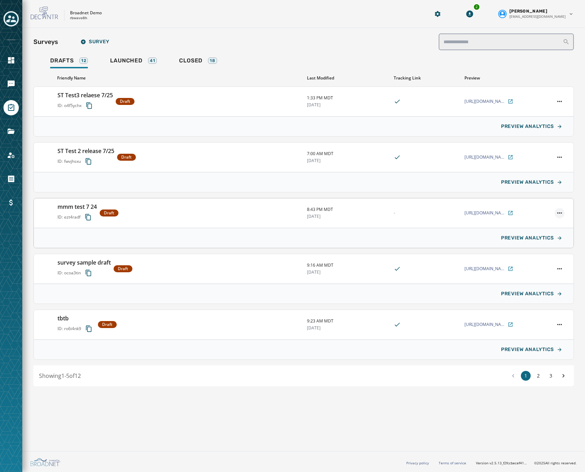
click at [558, 213] on html "Skip To Main Content Broadnet Demo rbwave8h 2 Mark McCook mmccook@broadnet.com …" at bounding box center [292, 236] width 585 height 472
click at [545, 248] on div "Launch Survey" at bounding box center [544, 248] width 40 height 11
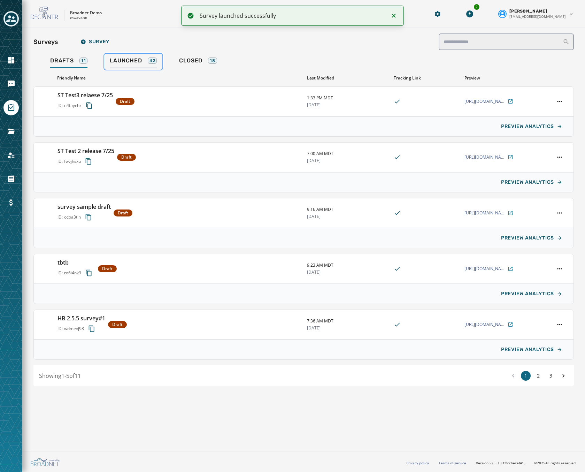
click at [128, 59] on span "Launched" at bounding box center [126, 60] width 32 height 7
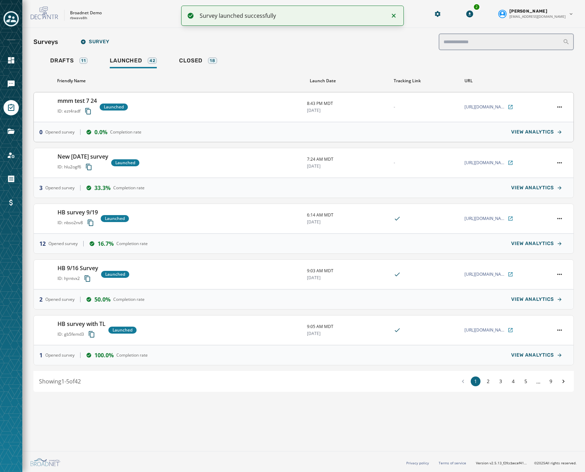
click at [552, 109] on div at bounding box center [559, 107] width 17 height 10
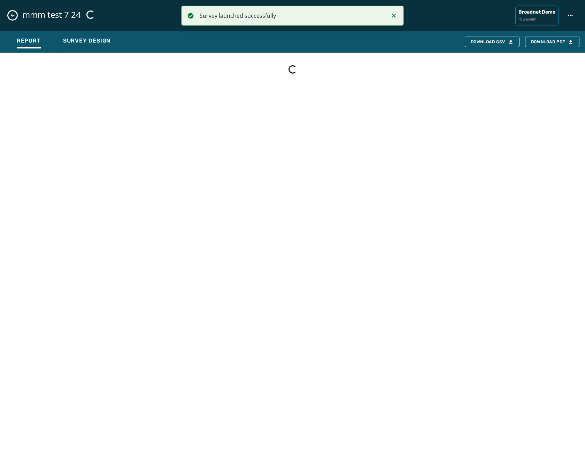
click at [560, 107] on div "Loading..." at bounding box center [292, 262] width 585 height 419
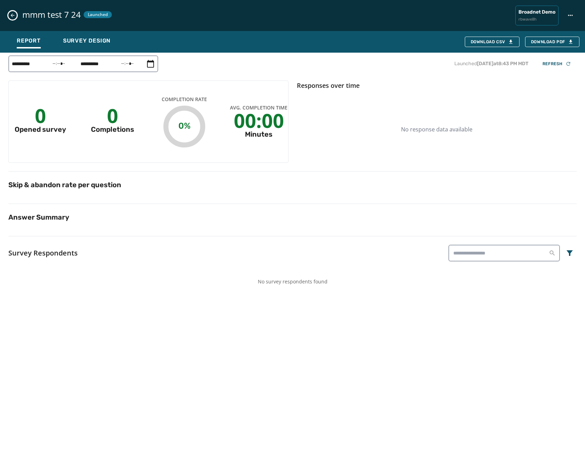
click at [13, 16] on icon "Close survey details drawer" at bounding box center [13, 16] width 6 height 6
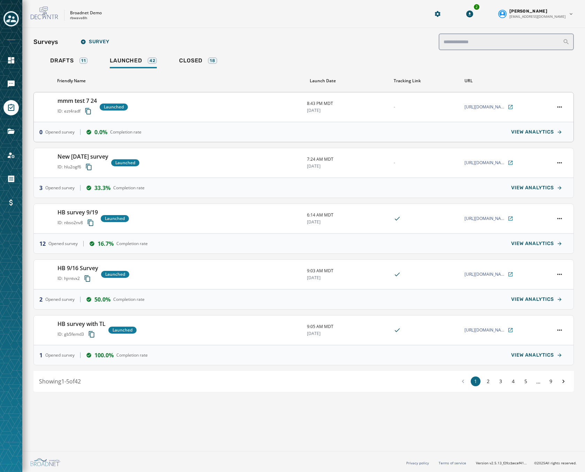
click at [555, 102] on div at bounding box center [559, 107] width 17 height 10
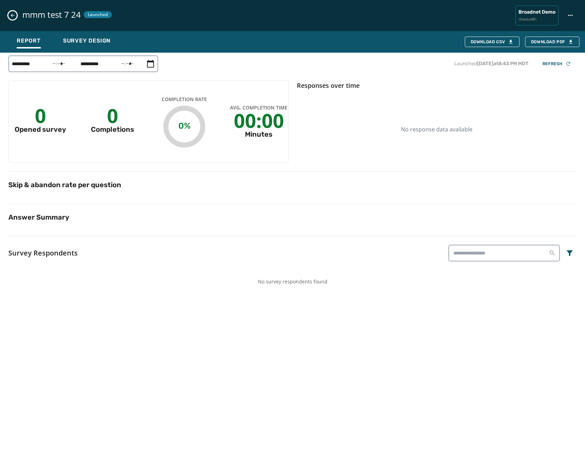
click at [10, 16] on icon "Close survey details drawer" at bounding box center [13, 16] width 6 height 6
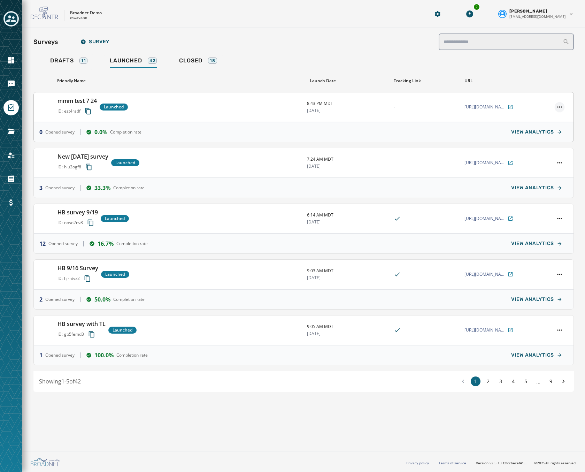
click at [563, 107] on html "Skip To Main Content Broadnet Demo rbwave8h 2 Mark McCook mmccook@broadnet.com …" at bounding box center [292, 236] width 585 height 472
click at [538, 166] on div "Close" at bounding box center [540, 165] width 47 height 11
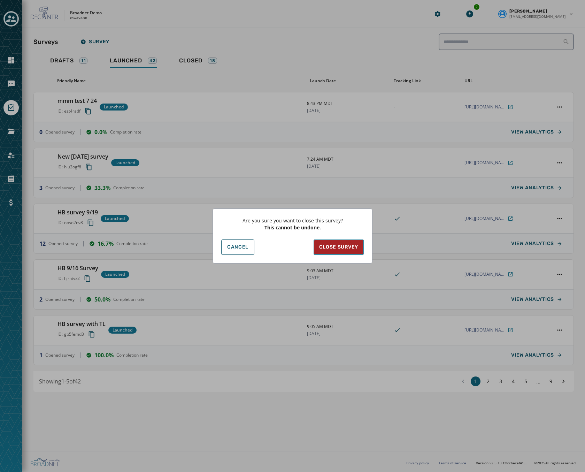
click at [333, 249] on span "Close Survey" at bounding box center [338, 246] width 39 height 7
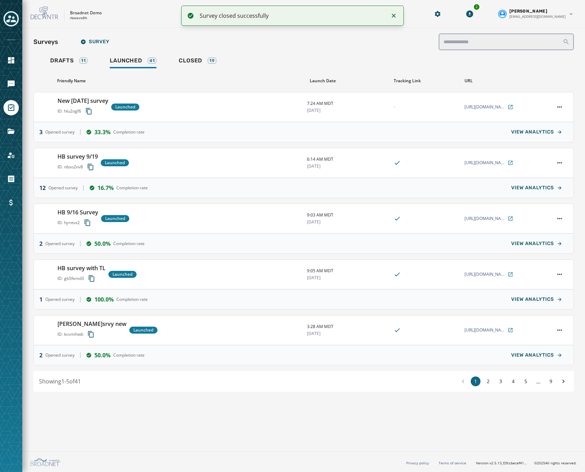
click at [196, 53] on div "Surveys Survey Drafts 11 Launched 41 Closed 19 Friendly Name Launch Date Tracki…" at bounding box center [303, 212] width 540 height 358
click at [196, 54] on link "Closed 19" at bounding box center [197, 62] width 48 height 16
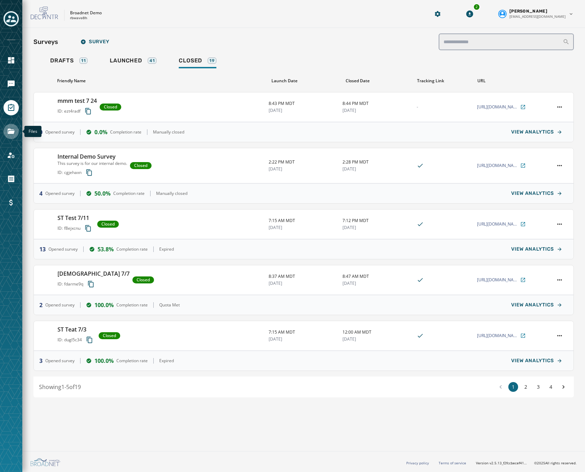
click at [16, 134] on link "Navigate to Files" at bounding box center [10, 131] width 15 height 15
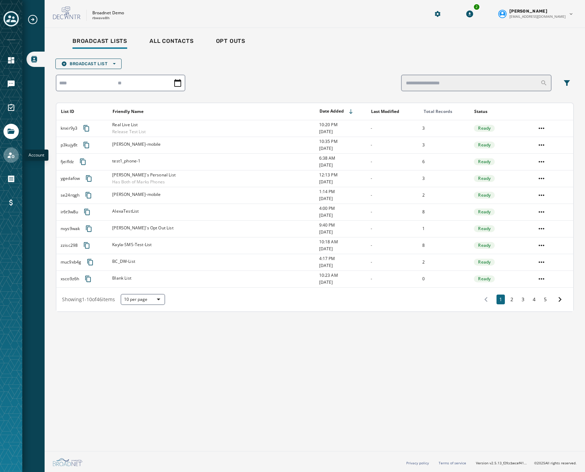
click at [14, 160] on link "Navigate to Account" at bounding box center [10, 154] width 15 height 15
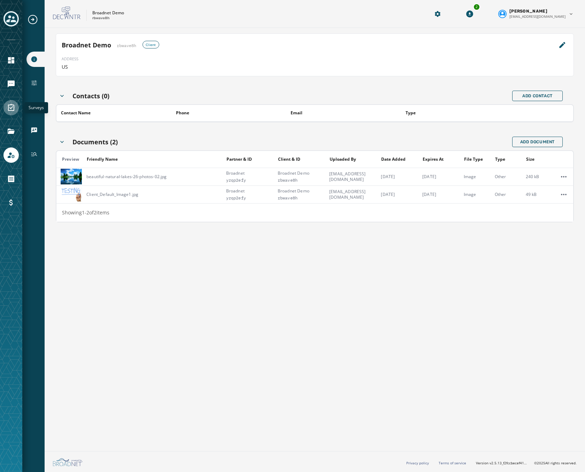
click at [17, 109] on link "Navigate to Surveys" at bounding box center [10, 107] width 15 height 15
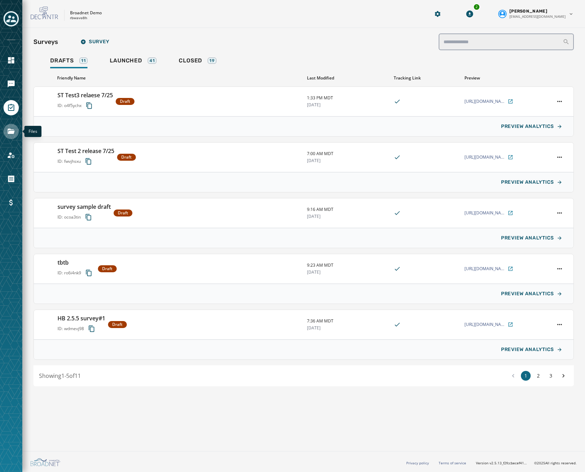
click at [11, 134] on icon "Navigate to Files" at bounding box center [11, 131] width 8 height 8
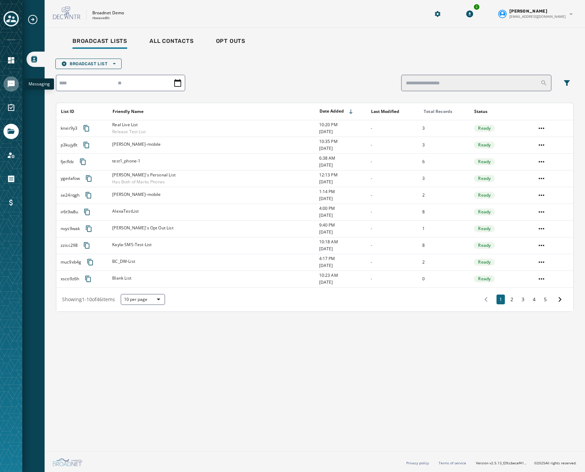
click at [14, 89] on link "Navigate to Messaging" at bounding box center [10, 83] width 15 height 15
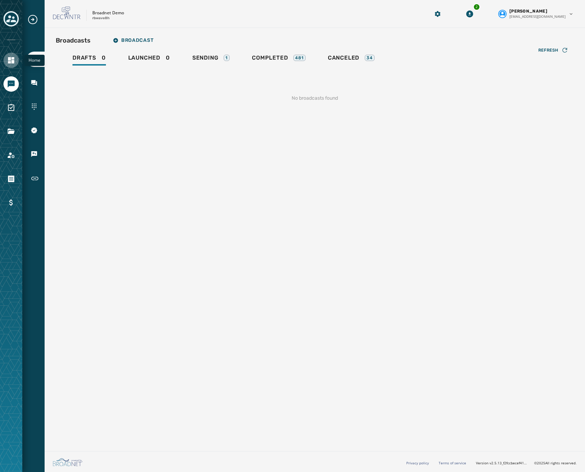
click at [9, 56] on icon "Navigate to Home" at bounding box center [11, 60] width 8 height 8
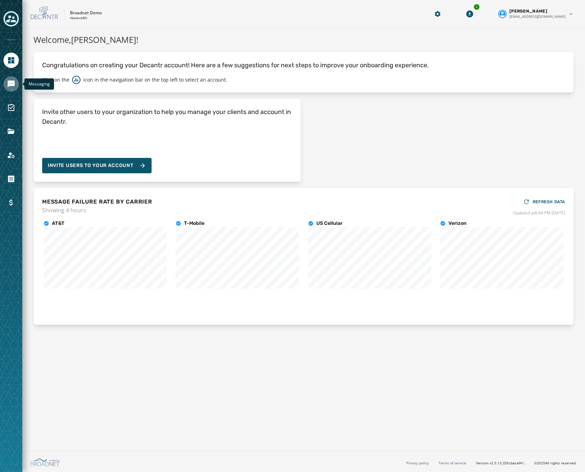
click at [11, 82] on icon "Navigate to Messaging" at bounding box center [11, 83] width 7 height 7
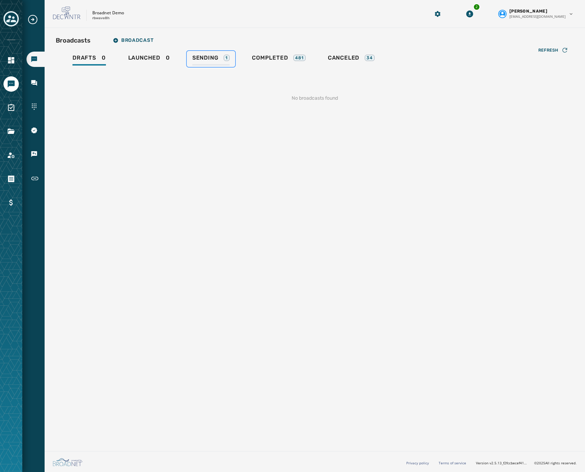
click at [208, 60] on span "Sending" at bounding box center [205, 57] width 26 height 7
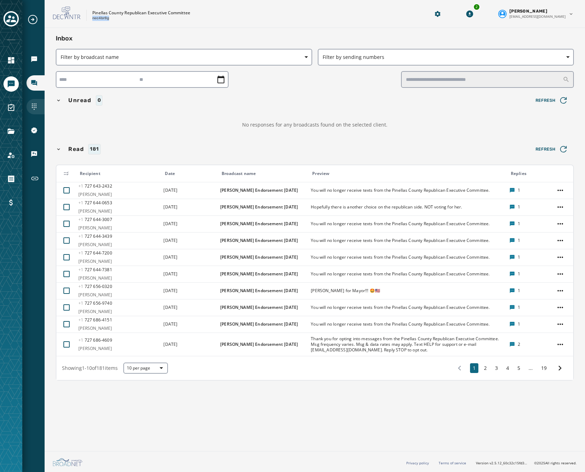
click at [31, 102] on div "Sending Numbers" at bounding box center [35, 106] width 18 height 15
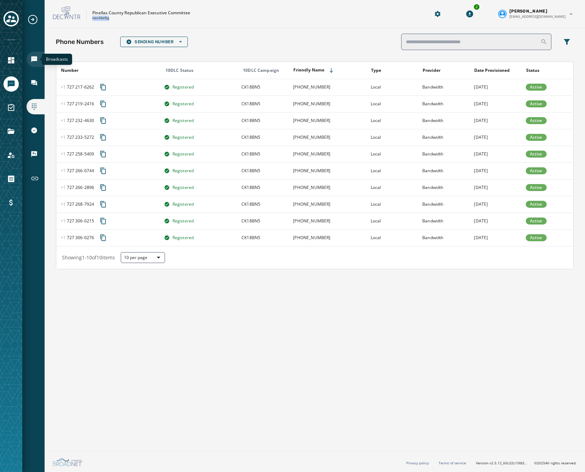
click at [32, 62] on icon "Navigate to Broadcasts" at bounding box center [34, 59] width 6 height 6
